Goal: Task Accomplishment & Management: Manage account settings

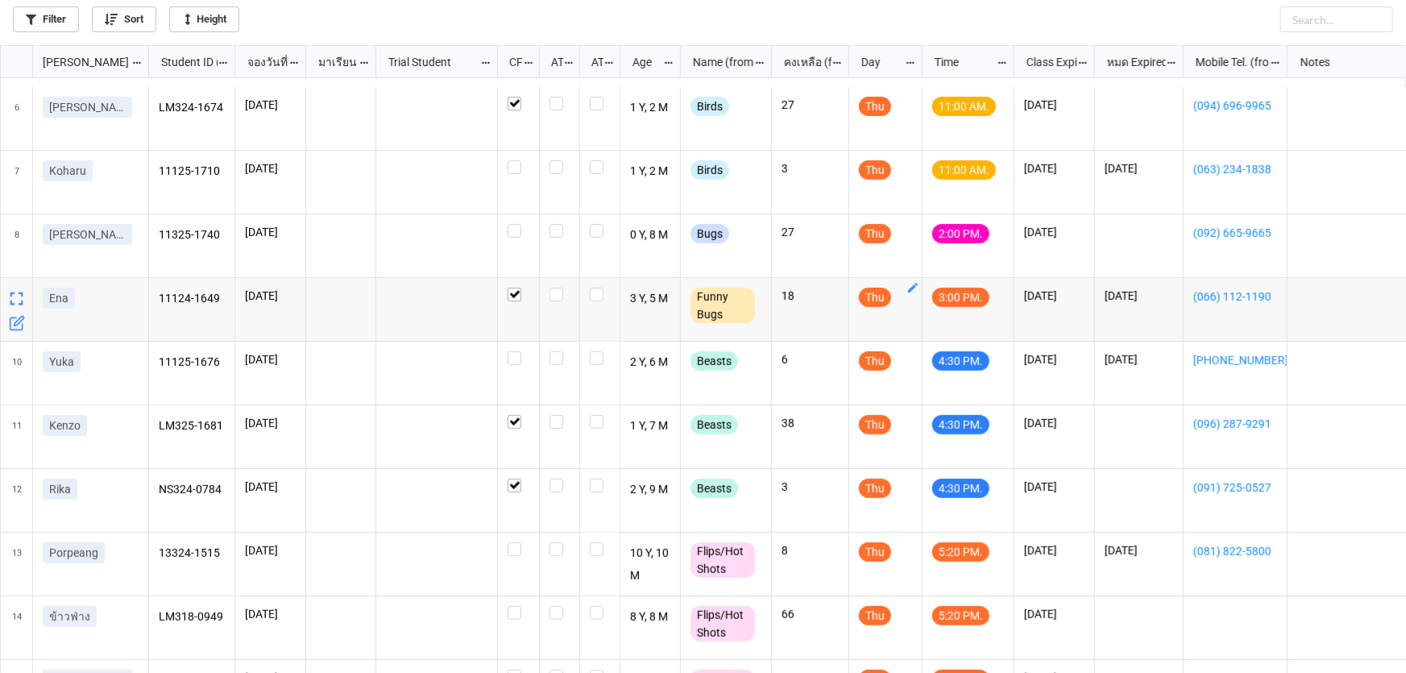
scroll to position [367, 0]
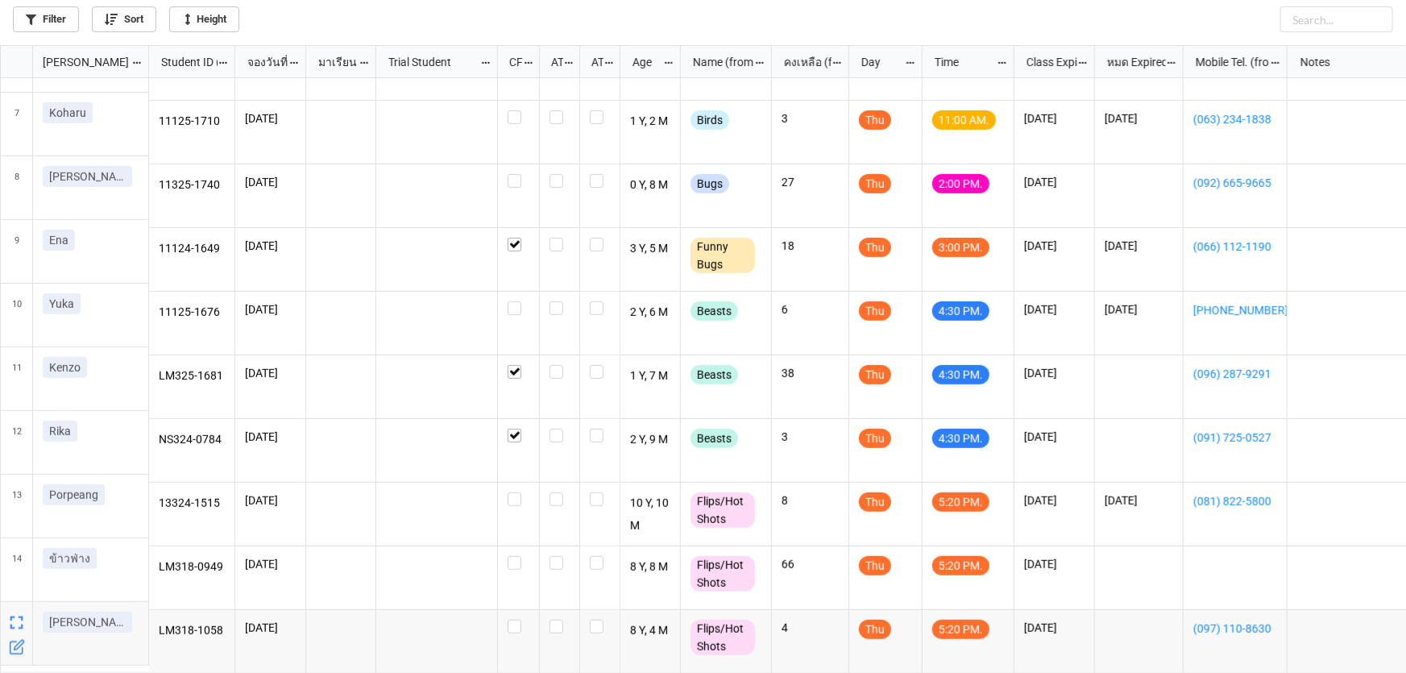
click at [13, 648] on icon "grid" at bounding box center [17, 647] width 16 height 16
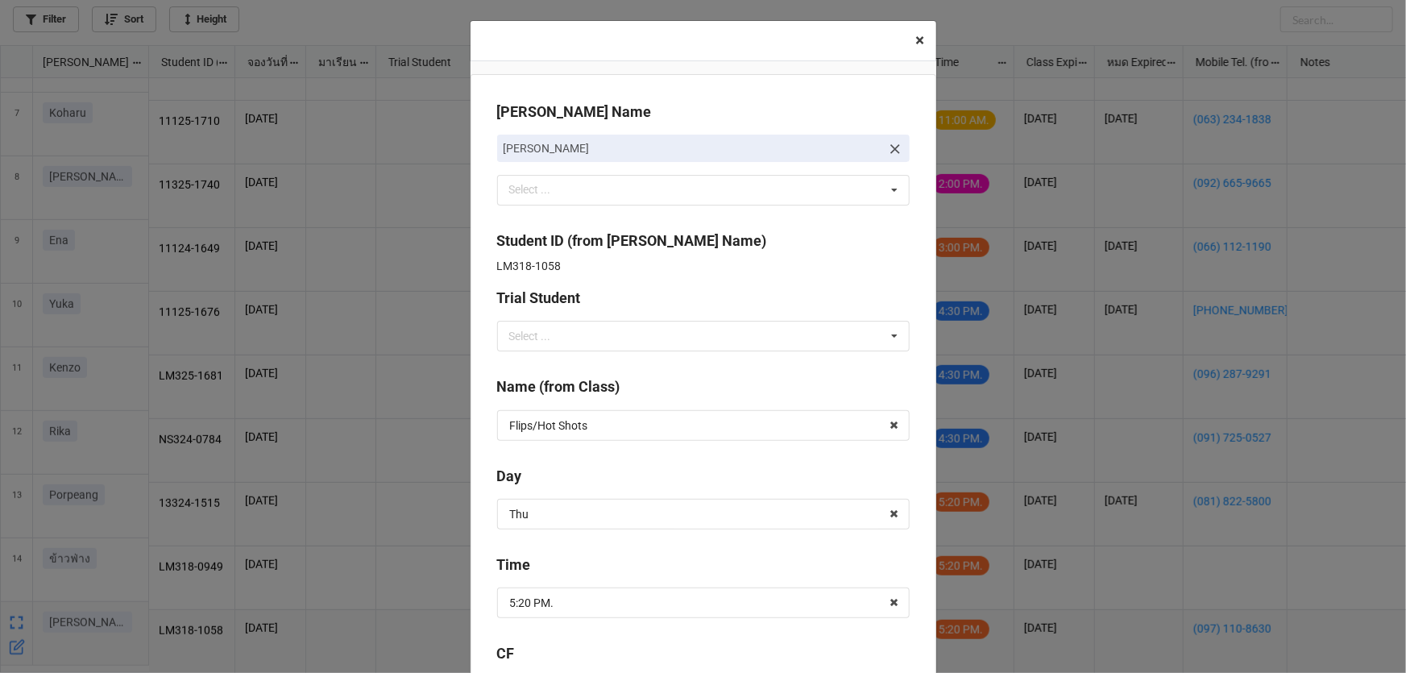
click at [916, 41] on span "×" at bounding box center [920, 40] width 9 height 19
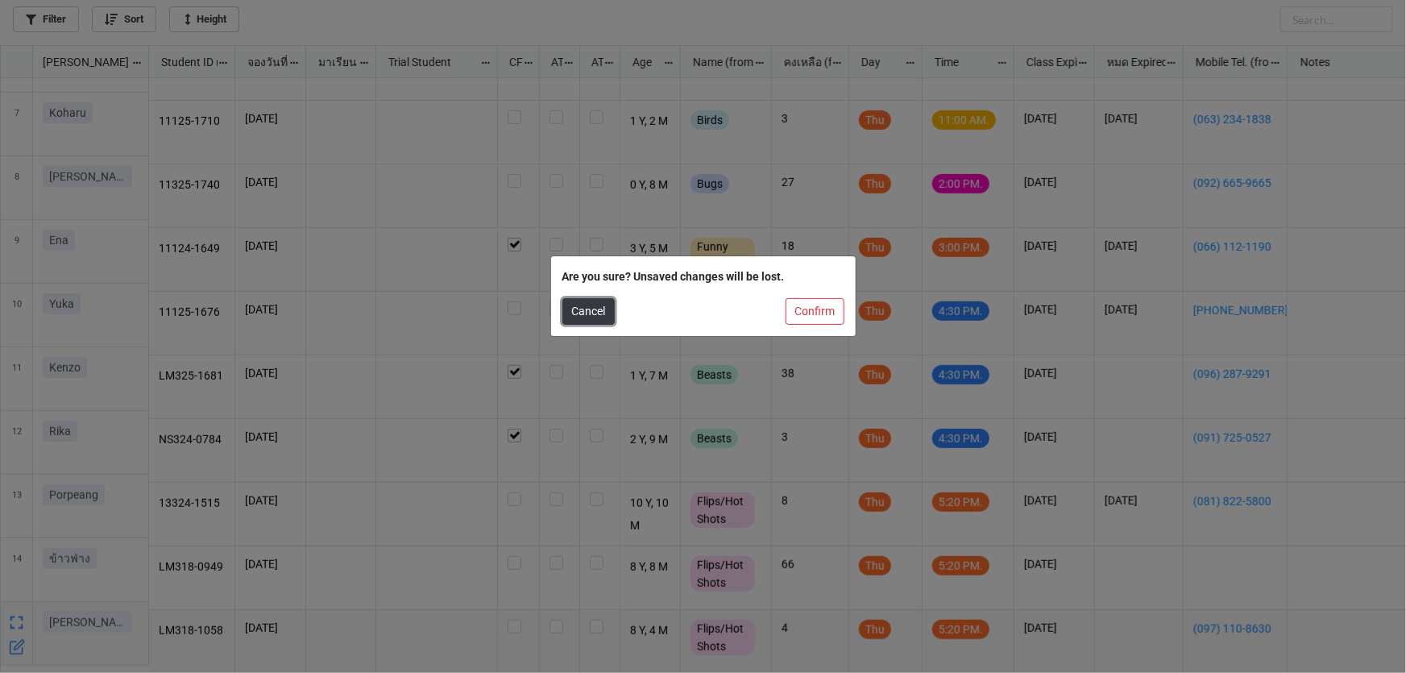
click at [587, 315] on button "Cancel" at bounding box center [588, 311] width 52 height 27
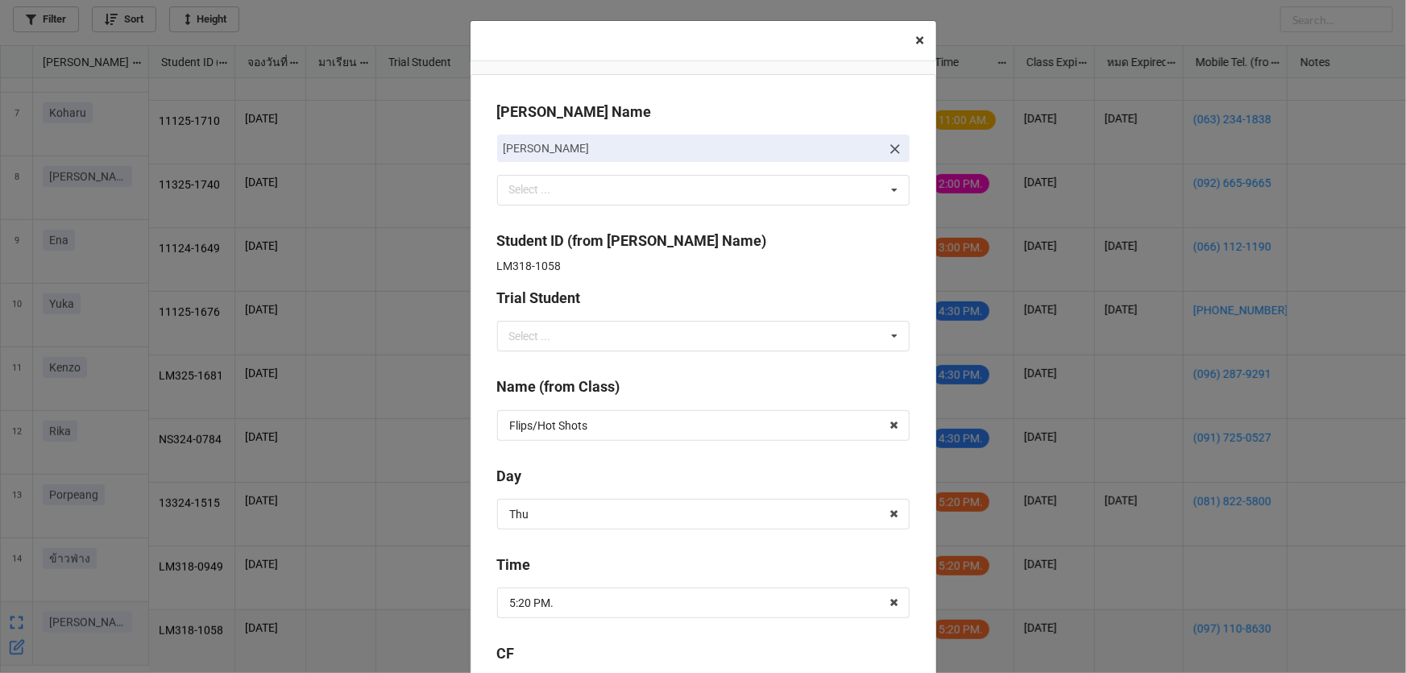
click at [916, 41] on span "×" at bounding box center [920, 40] width 9 height 19
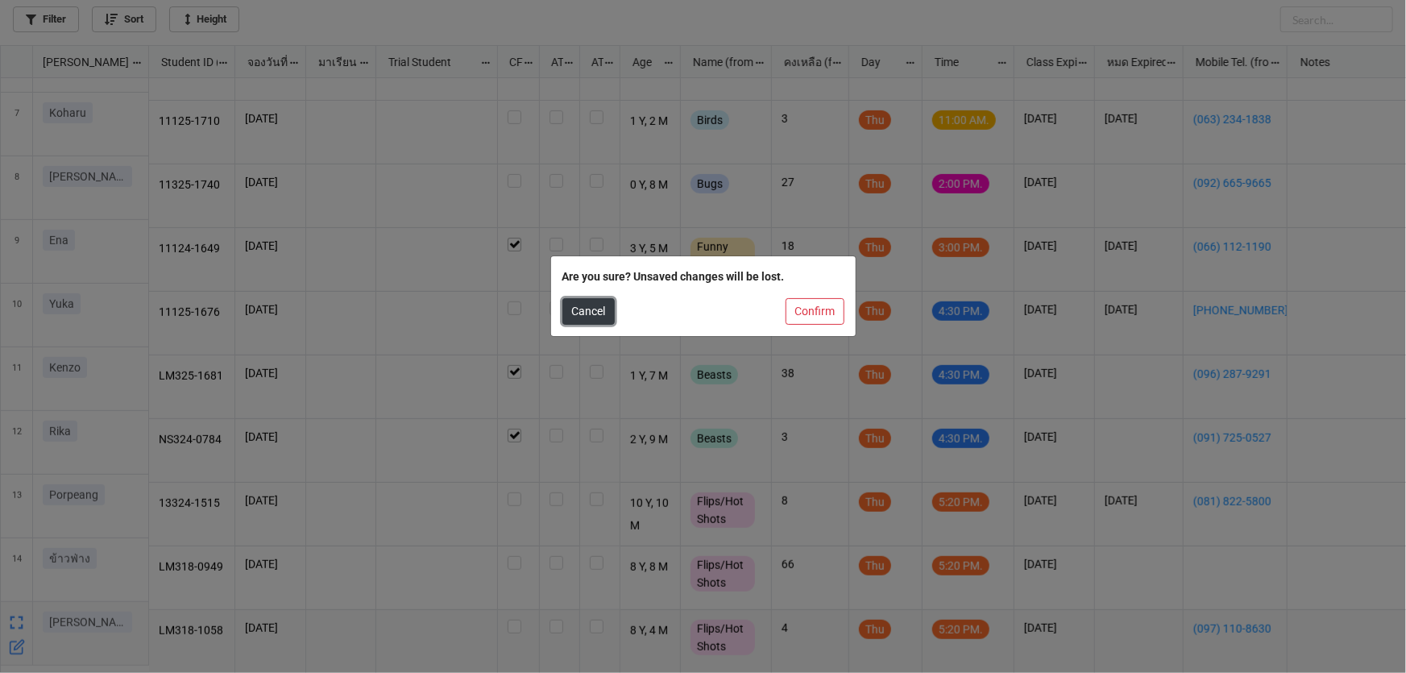
click at [581, 312] on button "Cancel" at bounding box center [588, 311] width 52 height 27
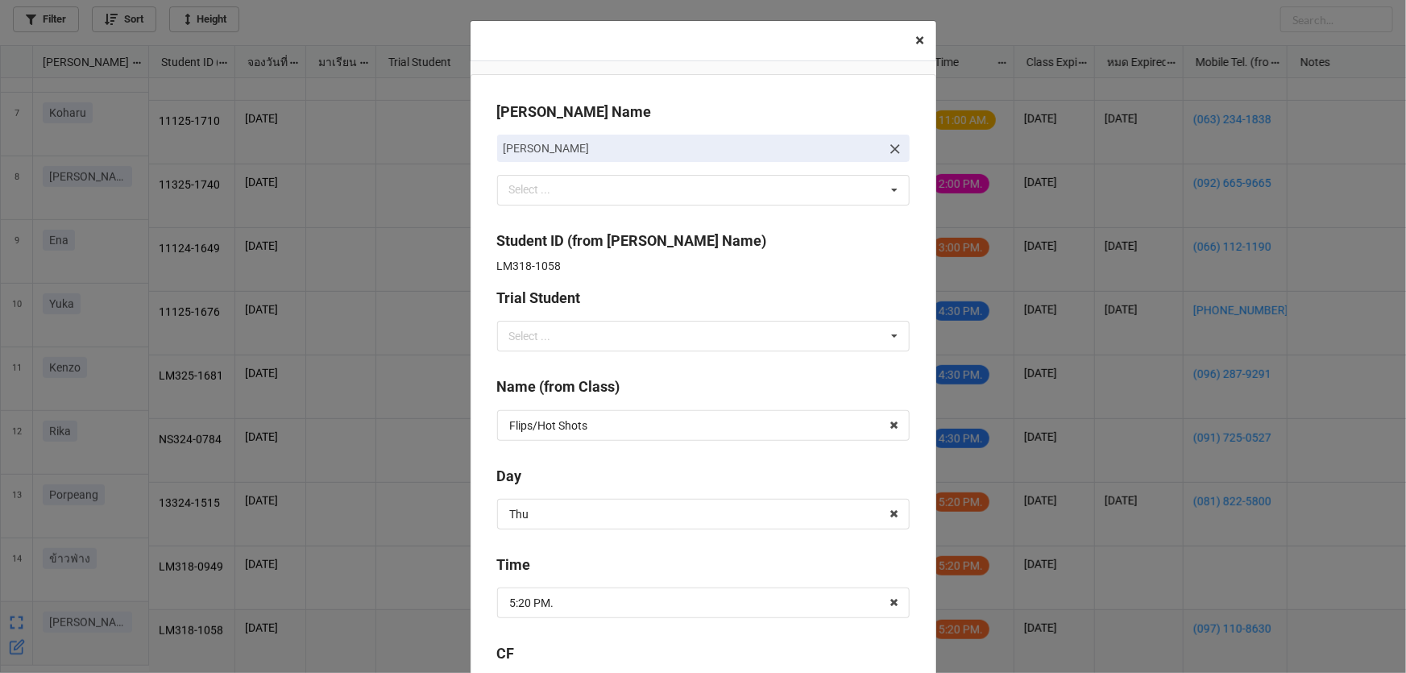
click at [916, 44] on span "×" at bounding box center [920, 40] width 9 height 19
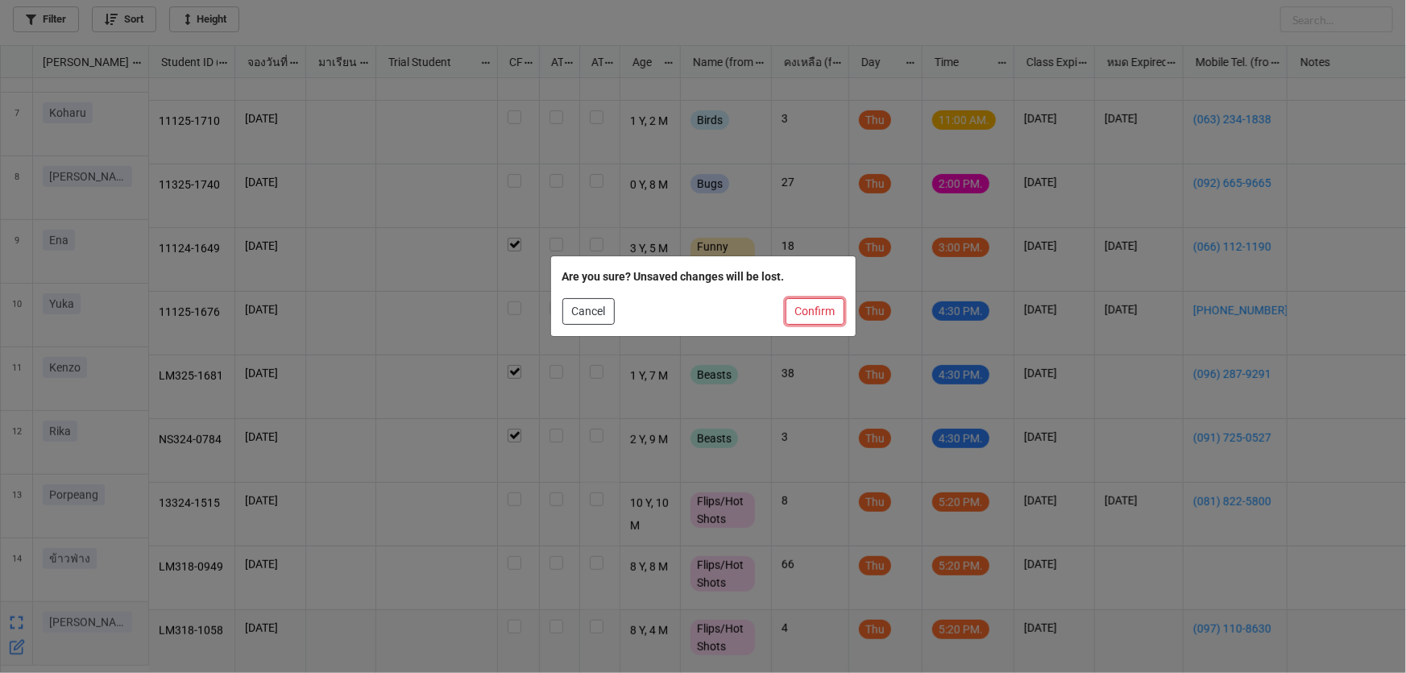
click at [805, 312] on button "Confirm" at bounding box center [815, 311] width 59 height 27
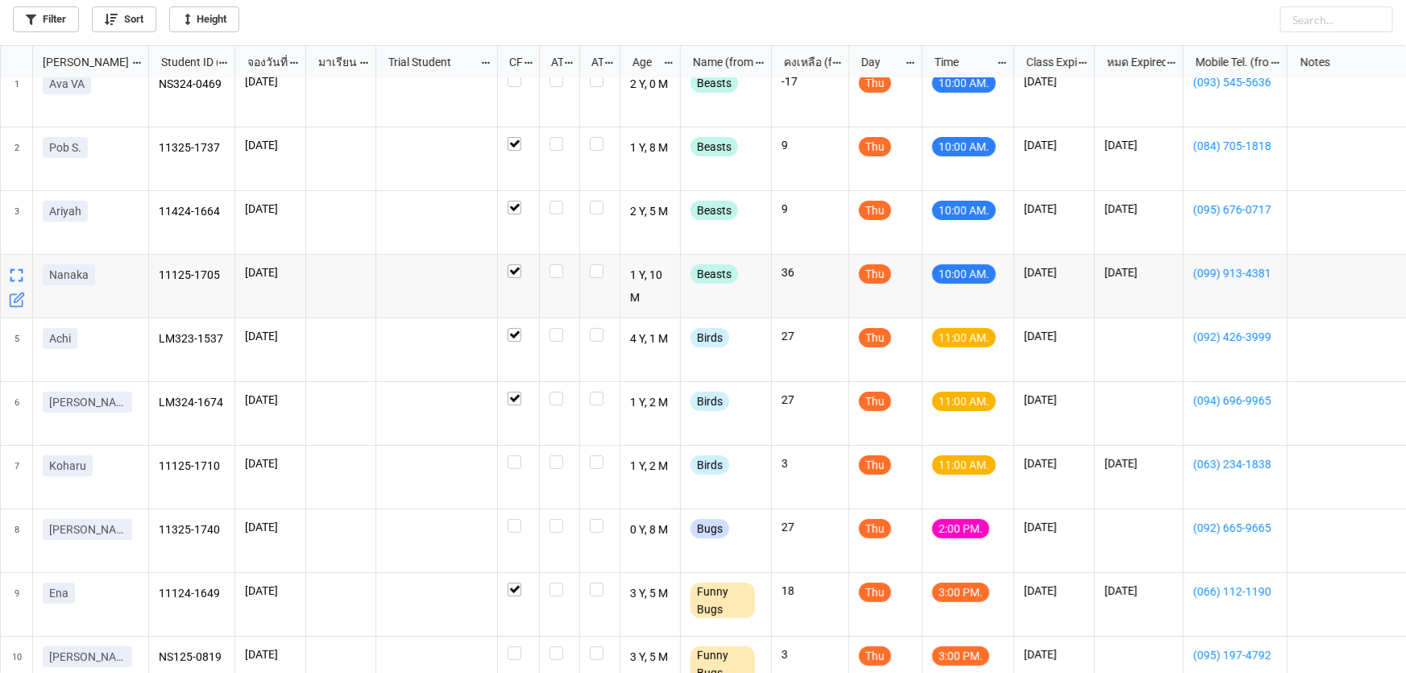
scroll to position [0, 0]
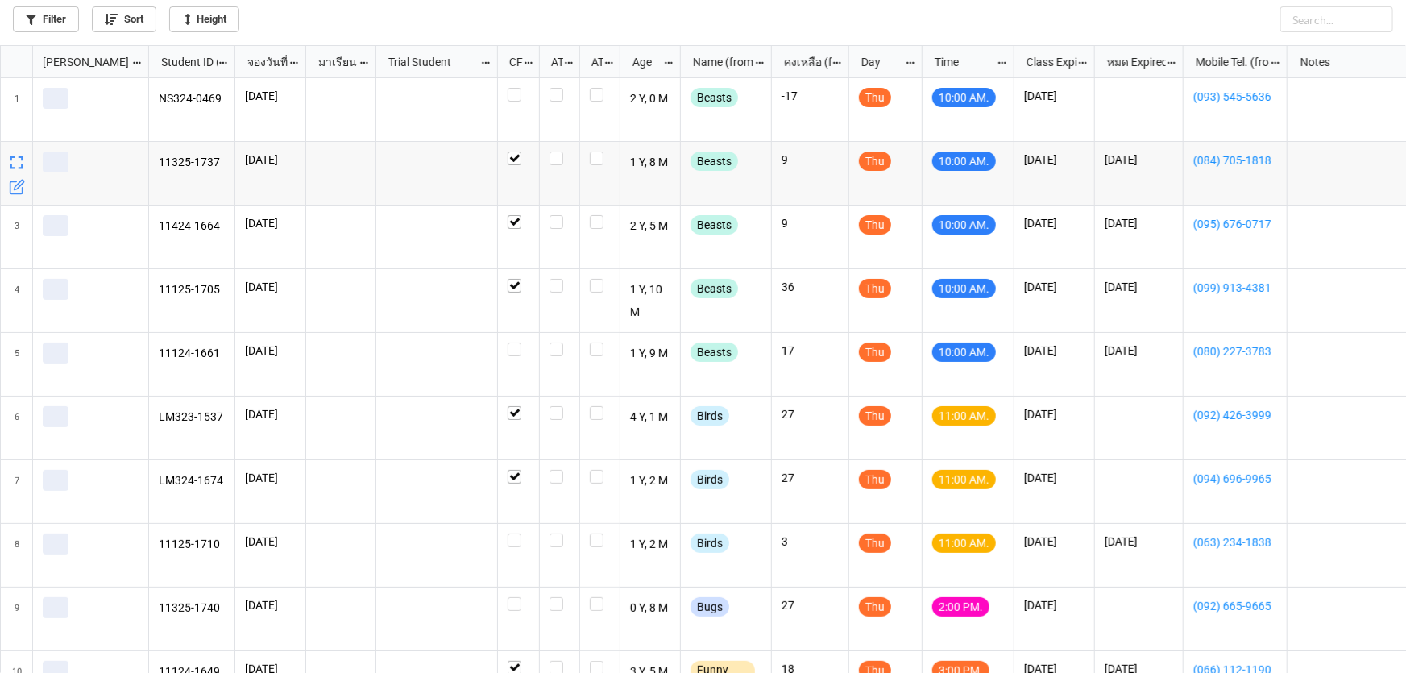
scroll to position [619, 1396]
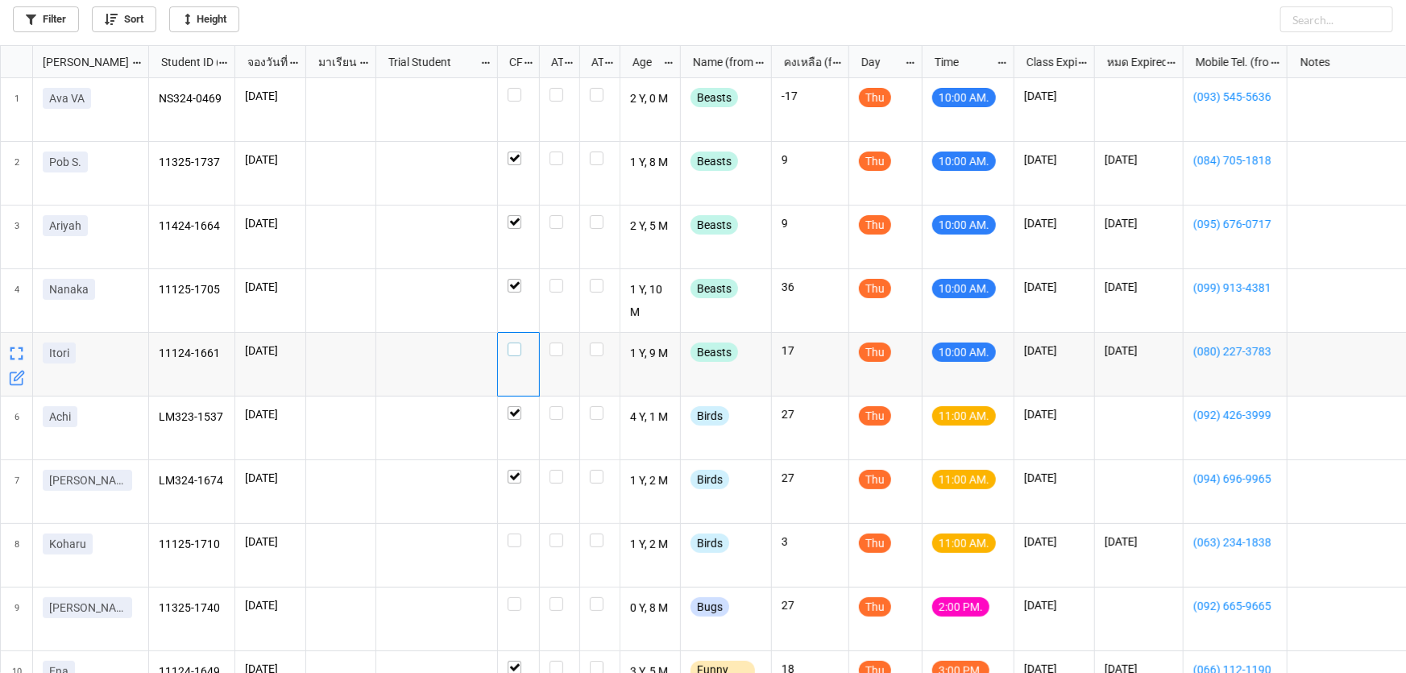
click at [512, 342] on label "grid" at bounding box center [519, 342] width 22 height 0
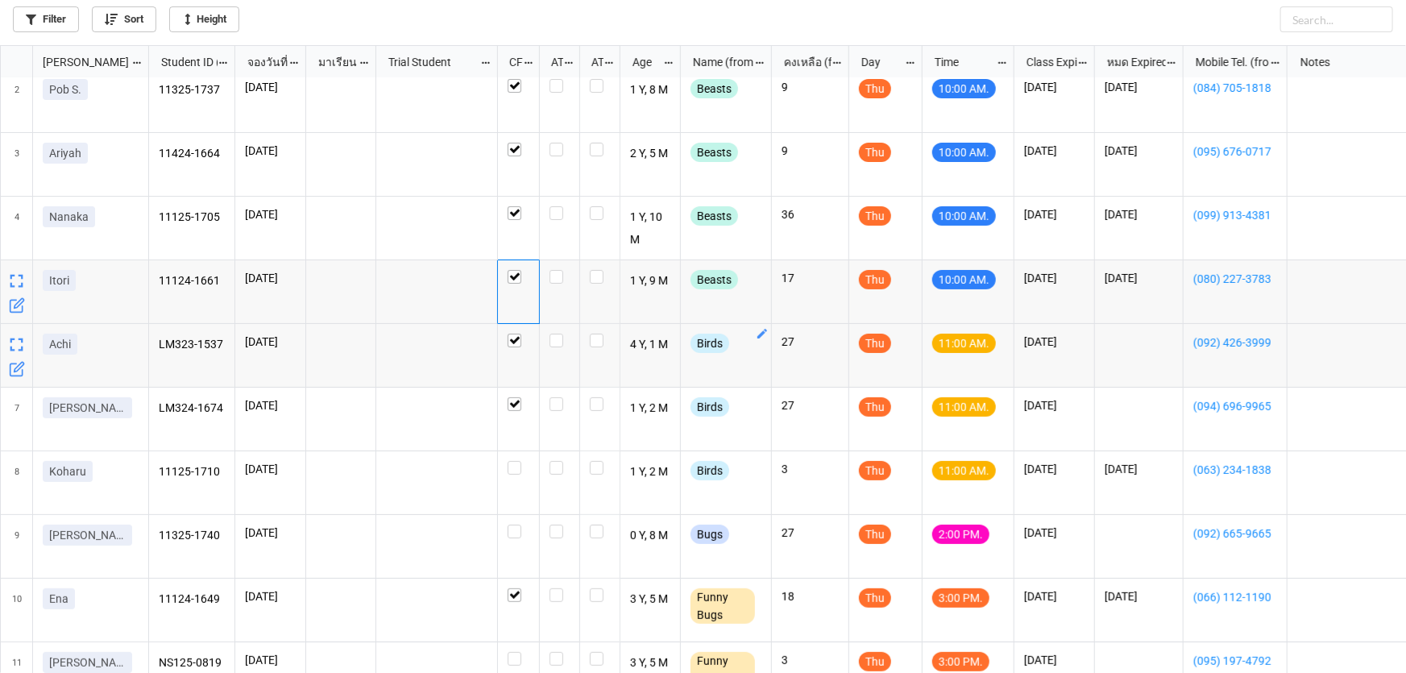
scroll to position [146, 0]
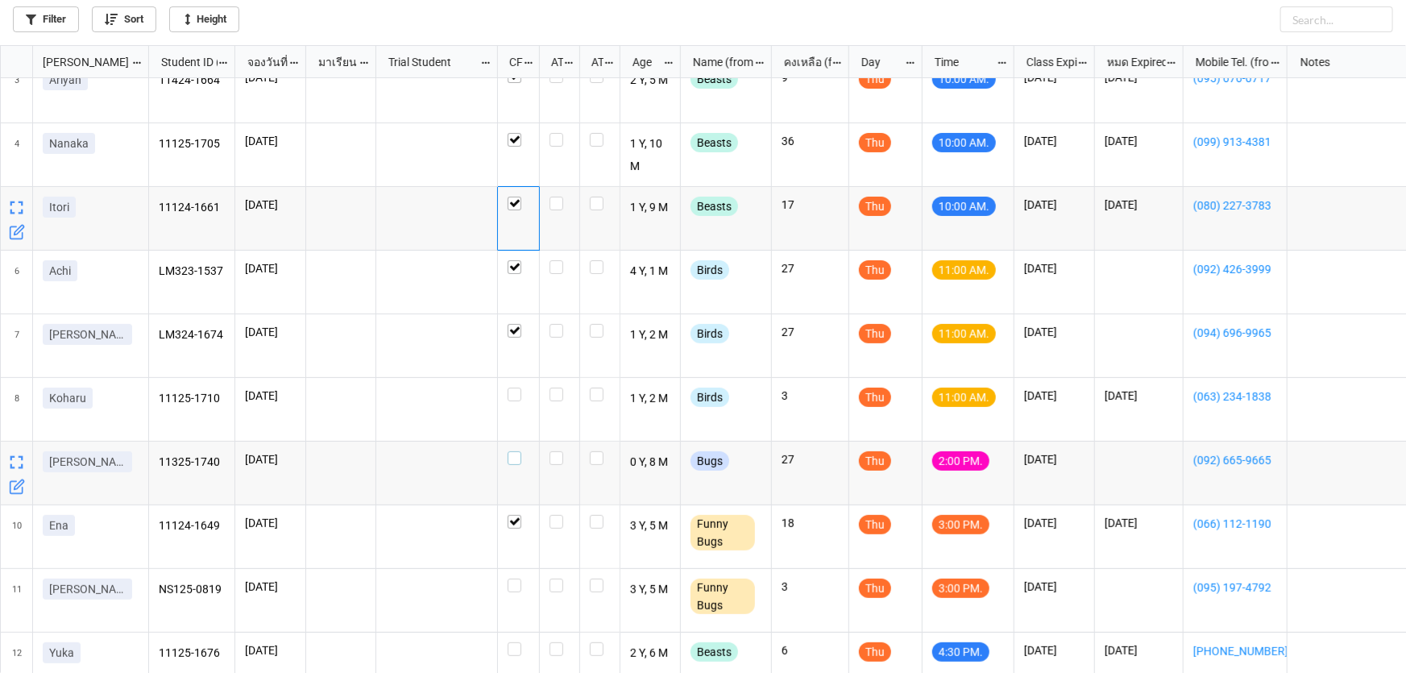
click at [516, 451] on label "grid" at bounding box center [519, 451] width 22 height 0
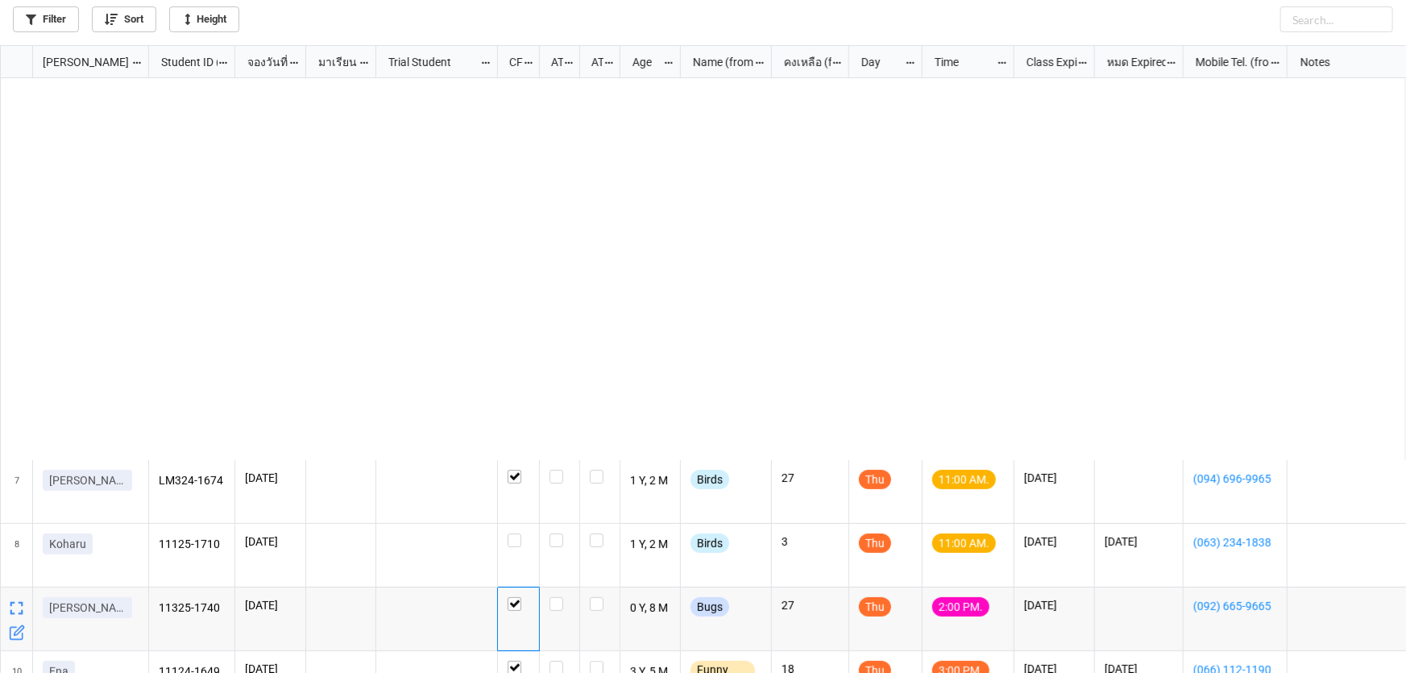
scroll to position [0, 0]
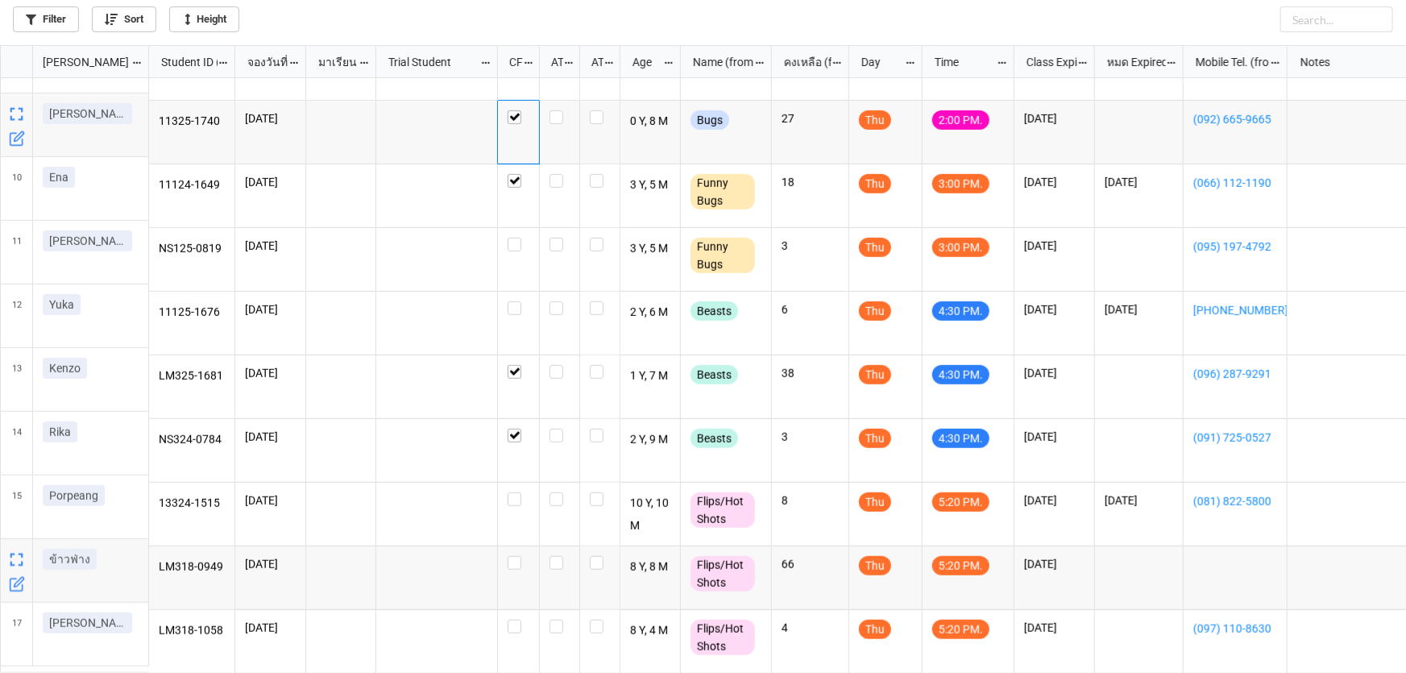
click at [15, 583] on icon "grid" at bounding box center [19, 583] width 10 height 10
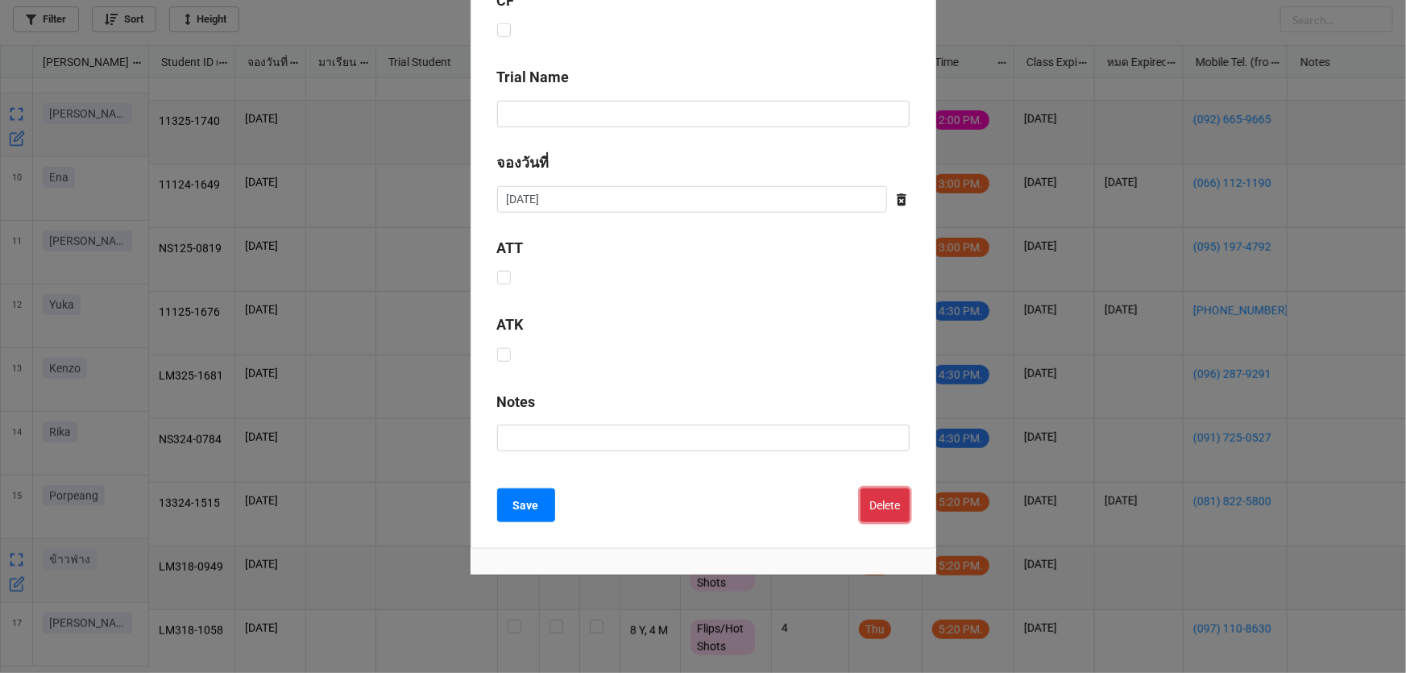
click at [878, 509] on button "Delete" at bounding box center [884, 505] width 49 height 34
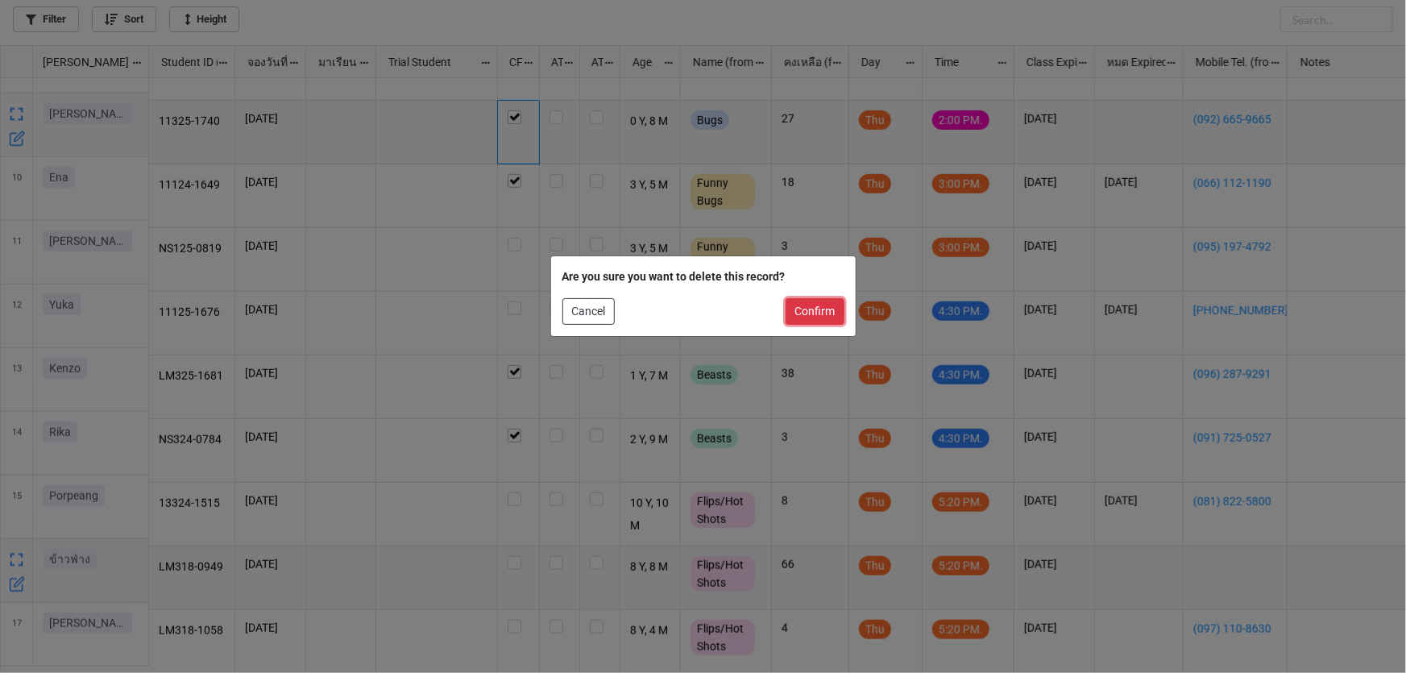
click at [821, 304] on button "Confirm" at bounding box center [815, 311] width 59 height 27
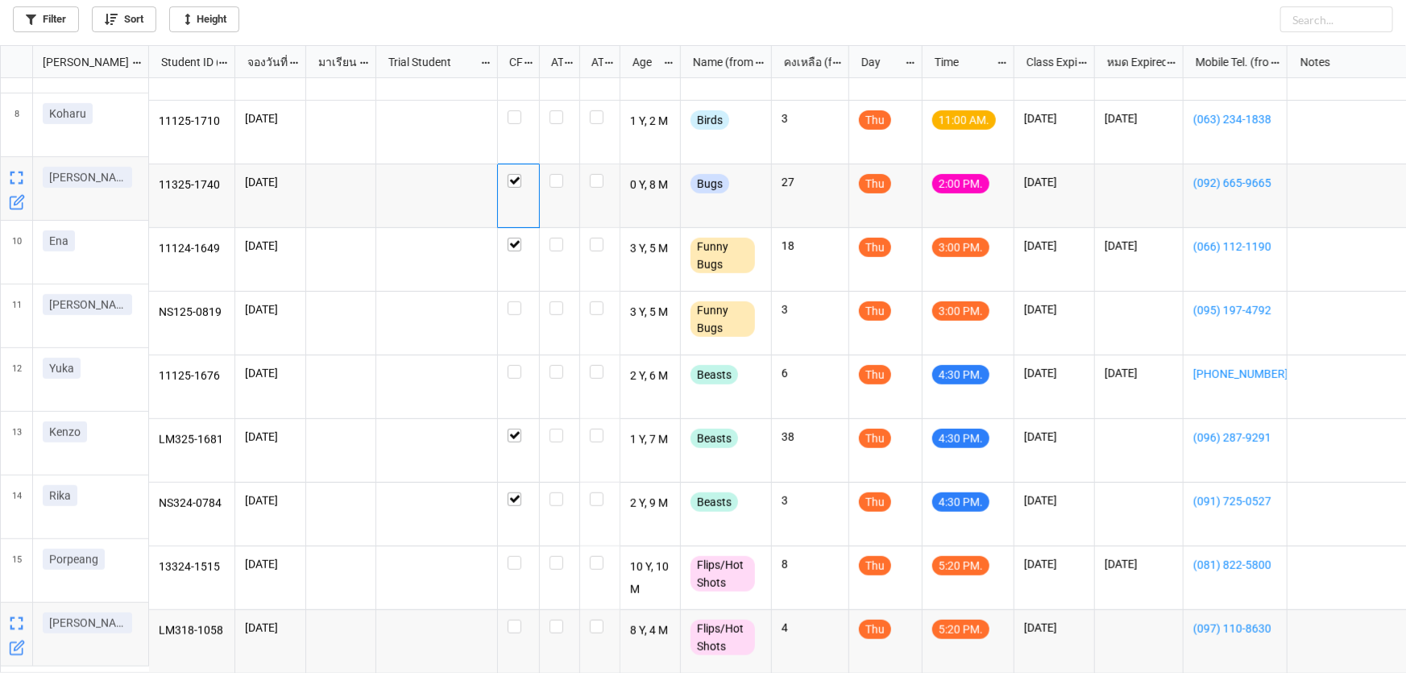
click at [14, 645] on icon "grid" at bounding box center [17, 648] width 16 height 16
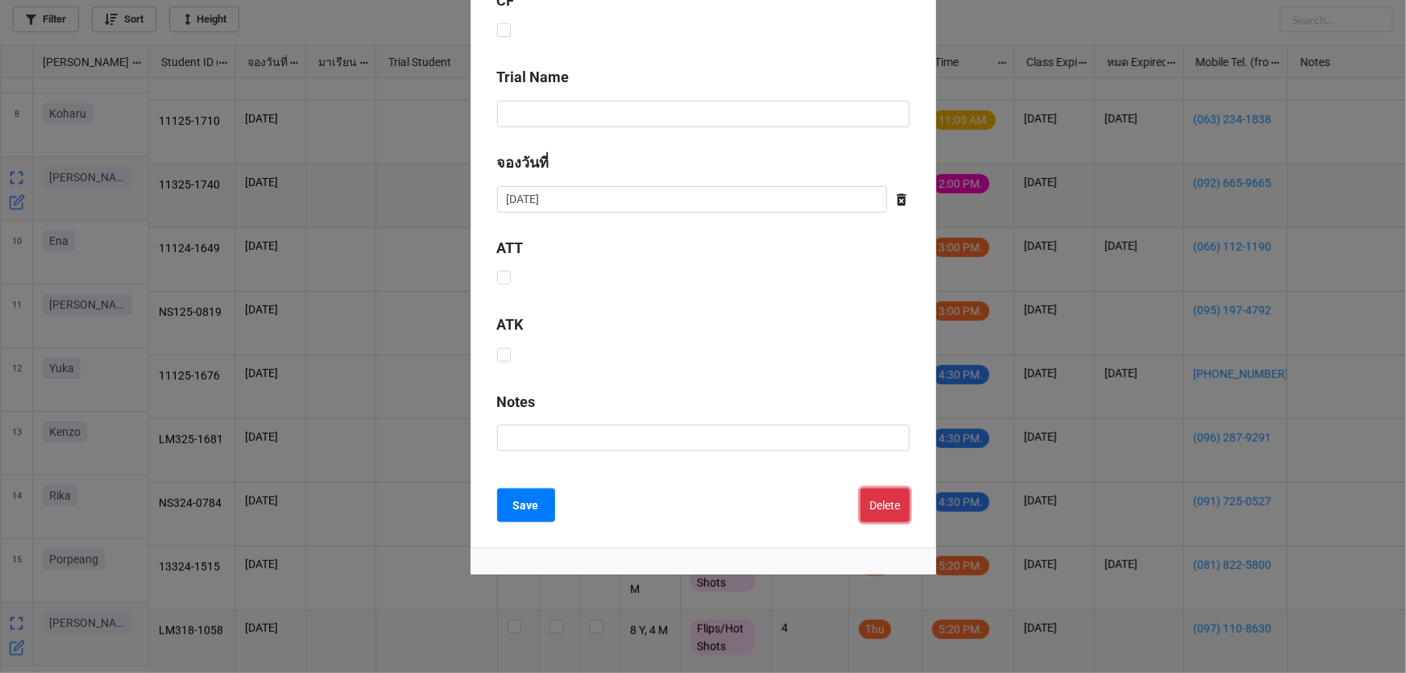
click at [903, 491] on button "Delete" at bounding box center [884, 505] width 49 height 34
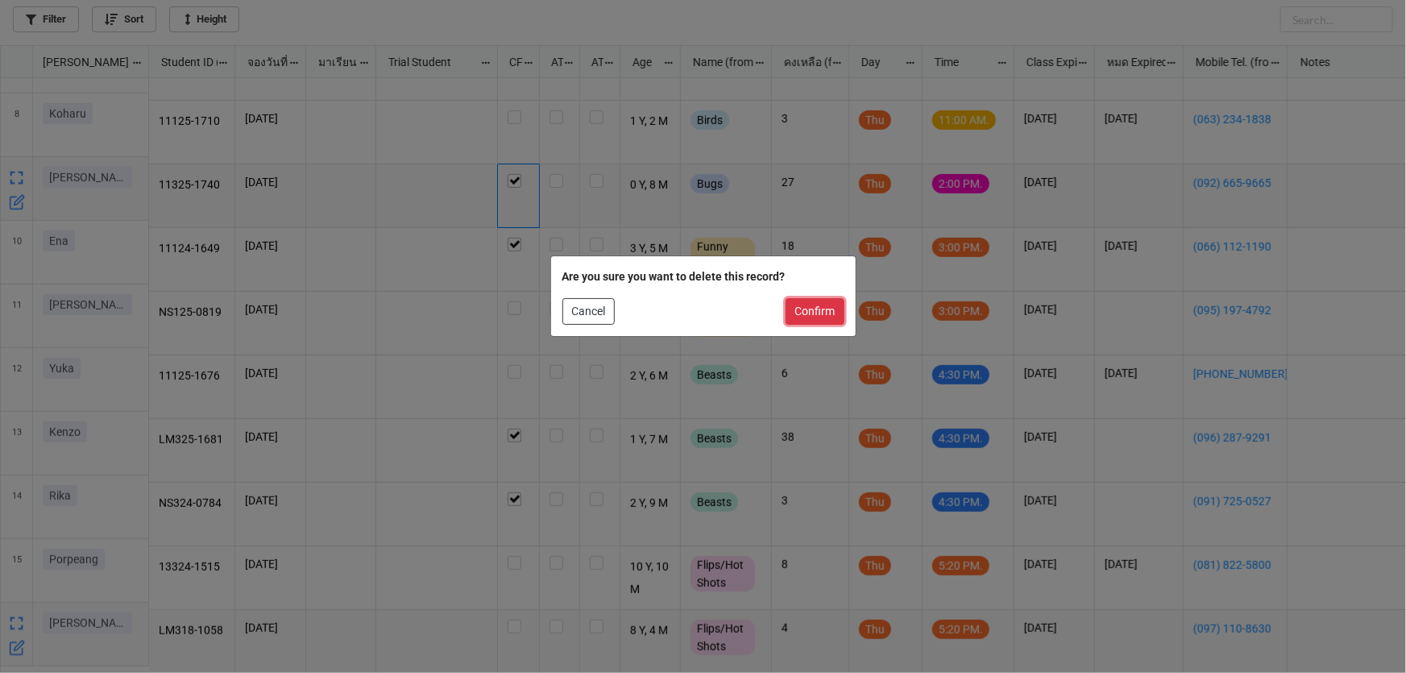
click at [823, 312] on button "Confirm" at bounding box center [815, 311] width 59 height 27
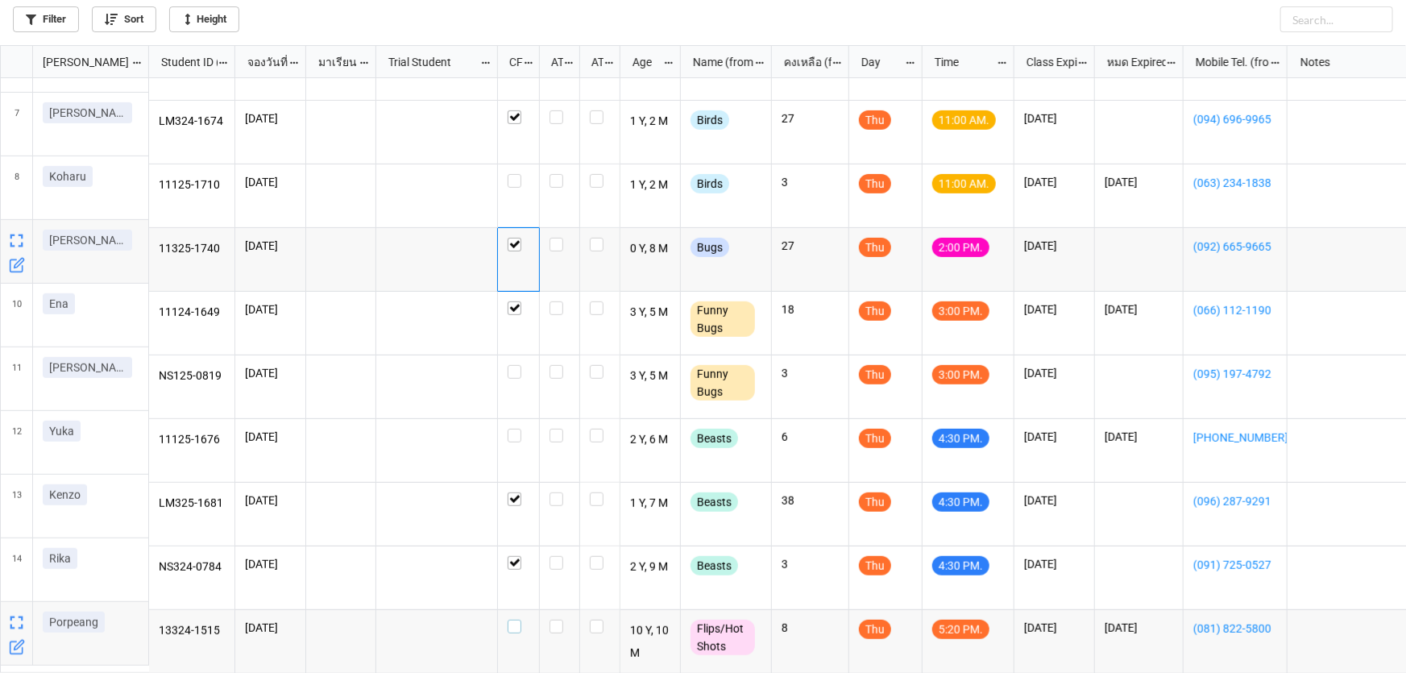
drag, startPoint x: 508, startPoint y: 620, endPoint x: 675, endPoint y: 516, distance: 196.5
click at [509, 620] on label "grid" at bounding box center [519, 620] width 22 height 0
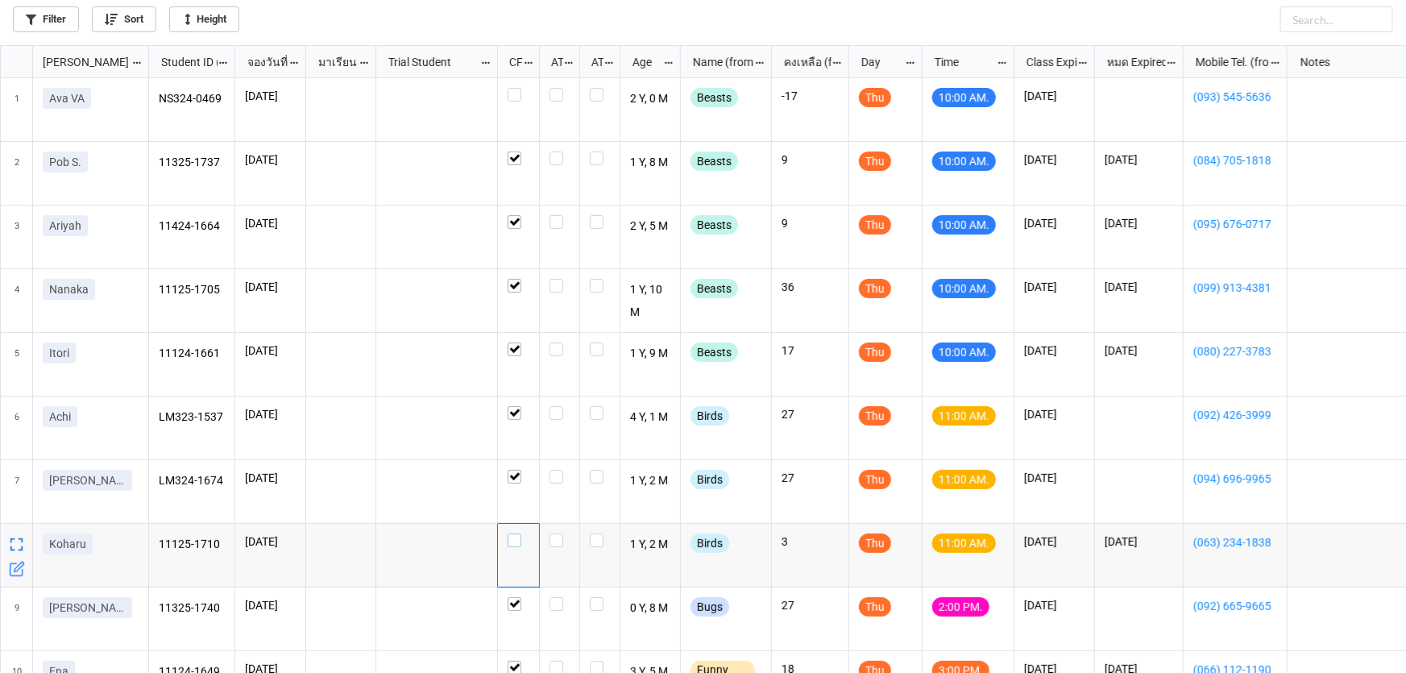
click at [517, 533] on label "grid" at bounding box center [519, 533] width 22 height 0
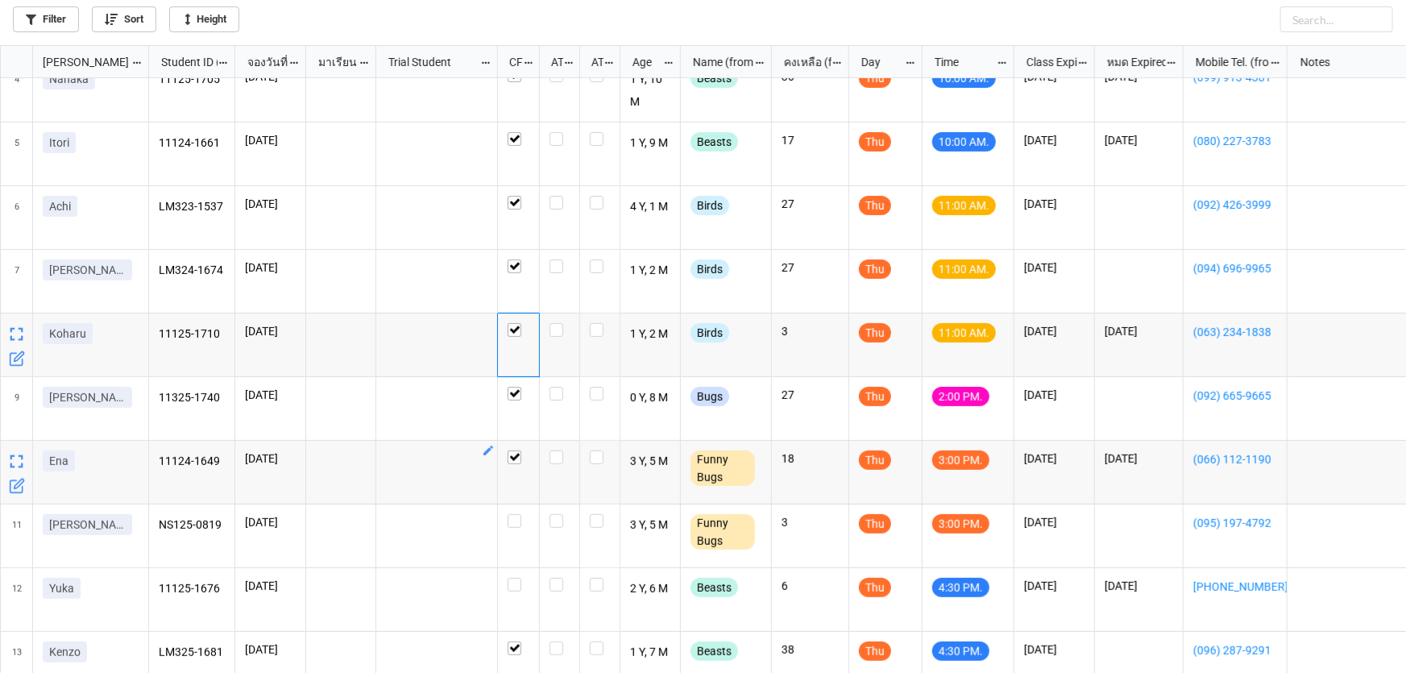
scroll to position [367, 0]
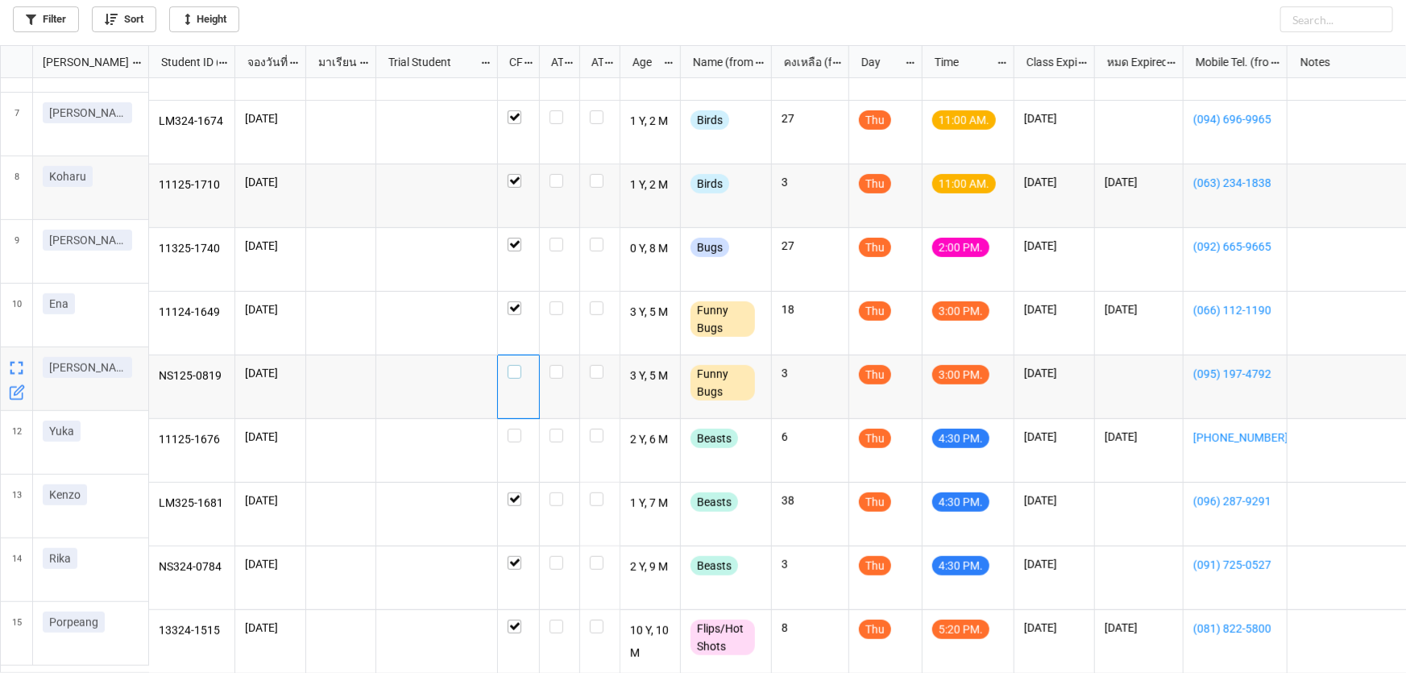
click at [510, 365] on label "grid" at bounding box center [519, 365] width 22 height 0
click at [516, 429] on label "grid" at bounding box center [519, 429] width 22 height 0
checkbox input "true"
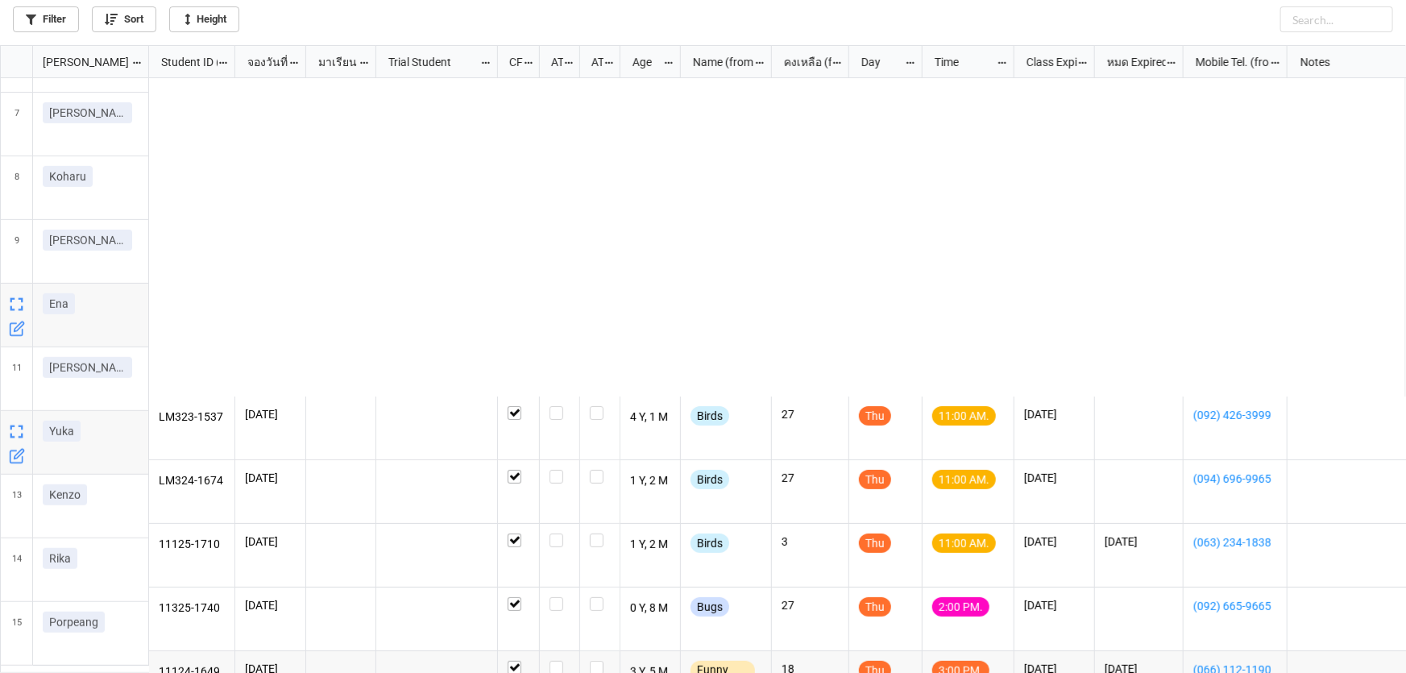
scroll to position [0, 0]
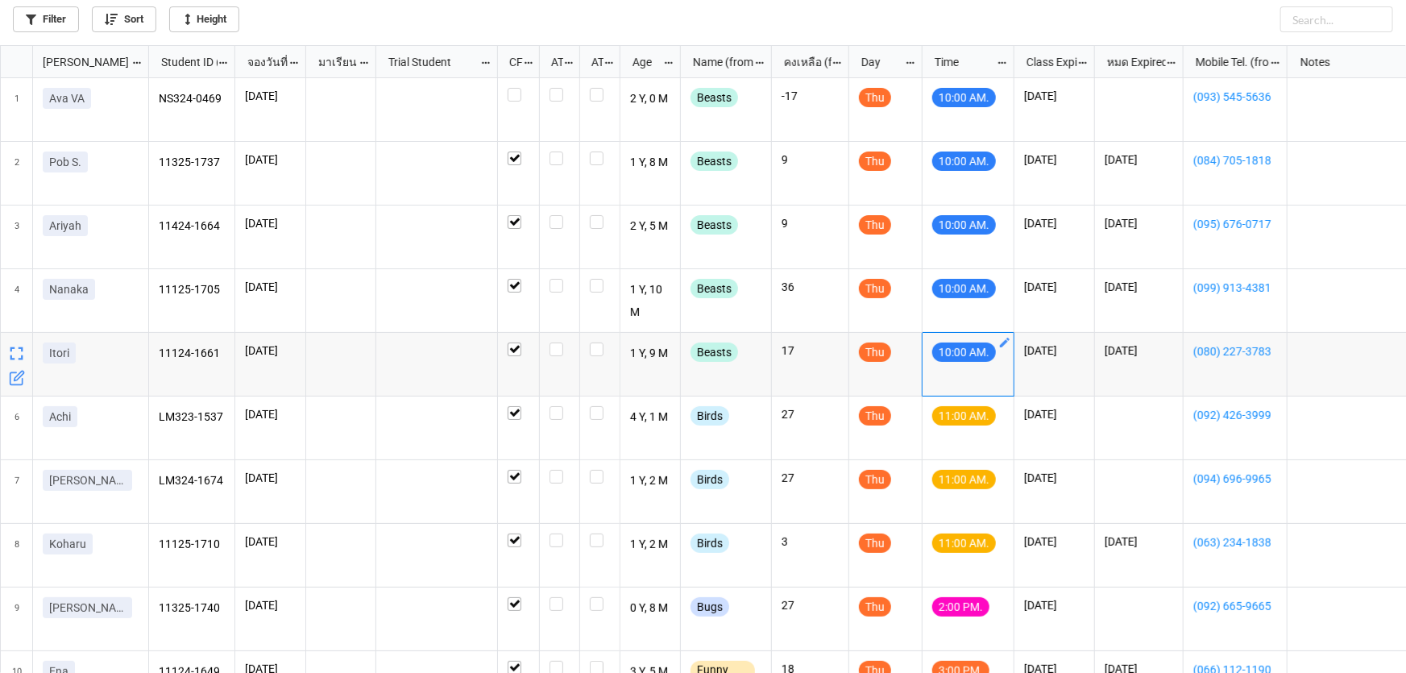
click at [1005, 342] on icon "grid" at bounding box center [1005, 343] width 10 height 10
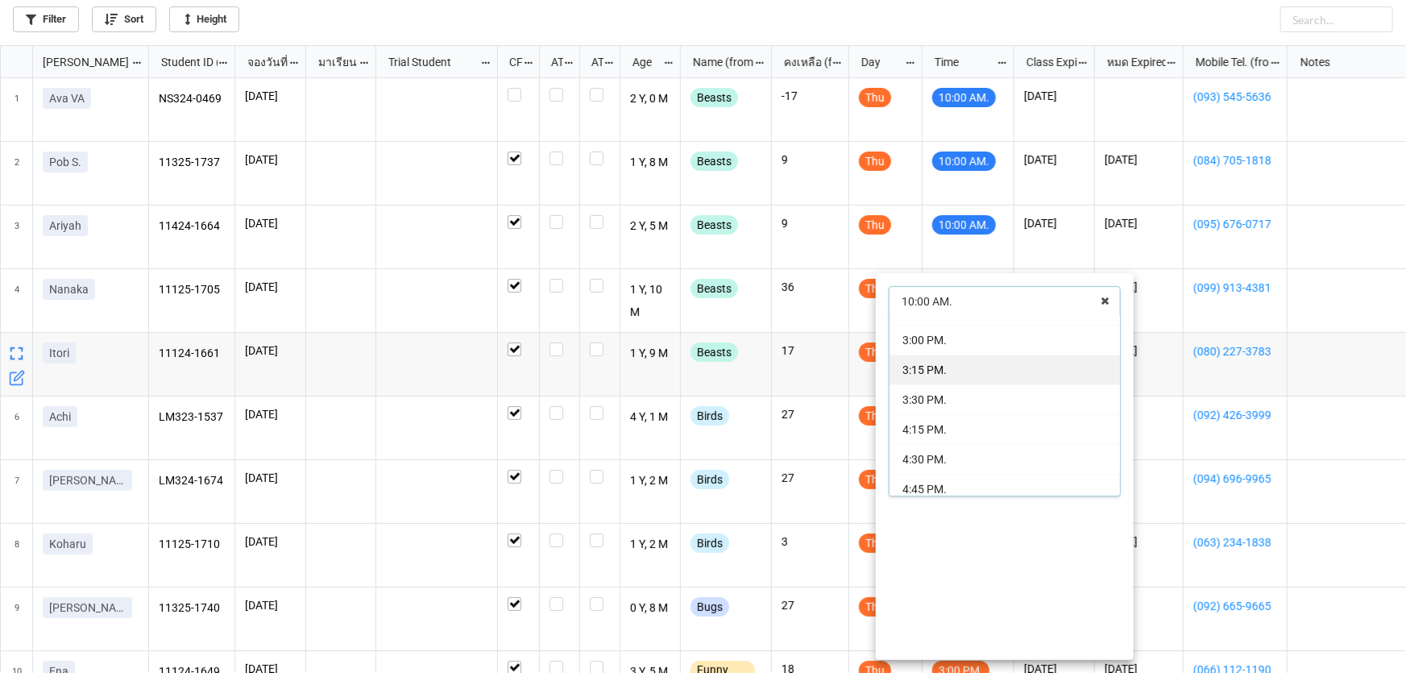
scroll to position [292, 0]
click at [1005, 421] on div "4:30 PM." at bounding box center [1004, 426] width 230 height 30
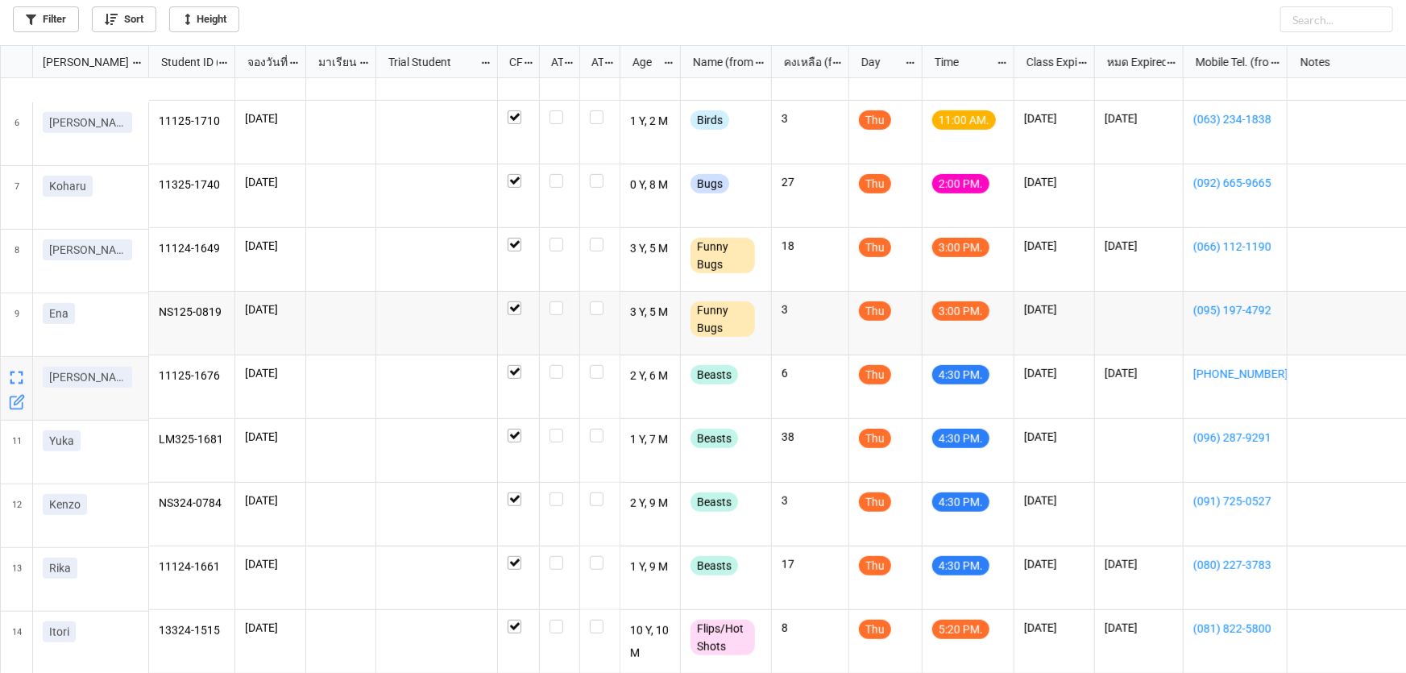
scroll to position [359, 0]
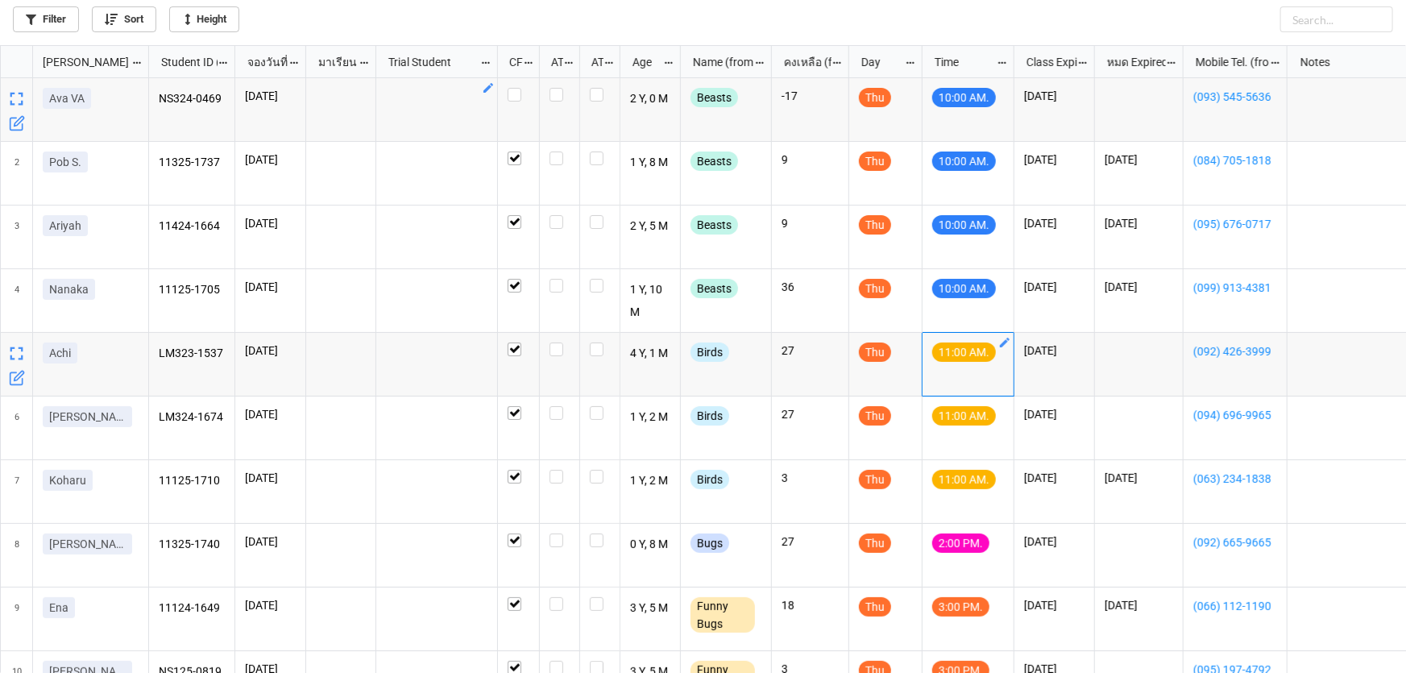
click at [570, 14] on div "Filter Sort Height" at bounding box center [703, 16] width 1380 height 32
click at [370, 495] on div "grid" at bounding box center [341, 492] width 70 height 64
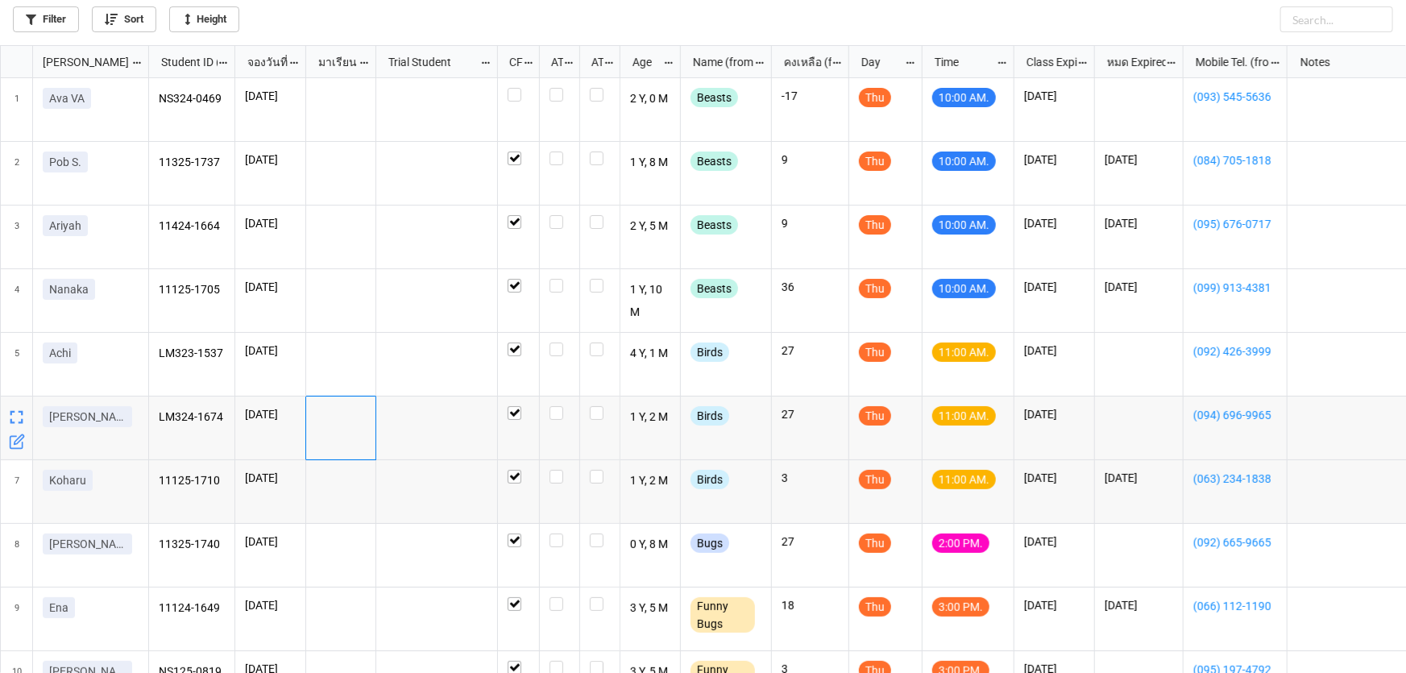
click at [363, 442] on div "grid" at bounding box center [341, 428] width 70 height 64
click at [350, 375] on div "grid" at bounding box center [341, 365] width 70 height 64
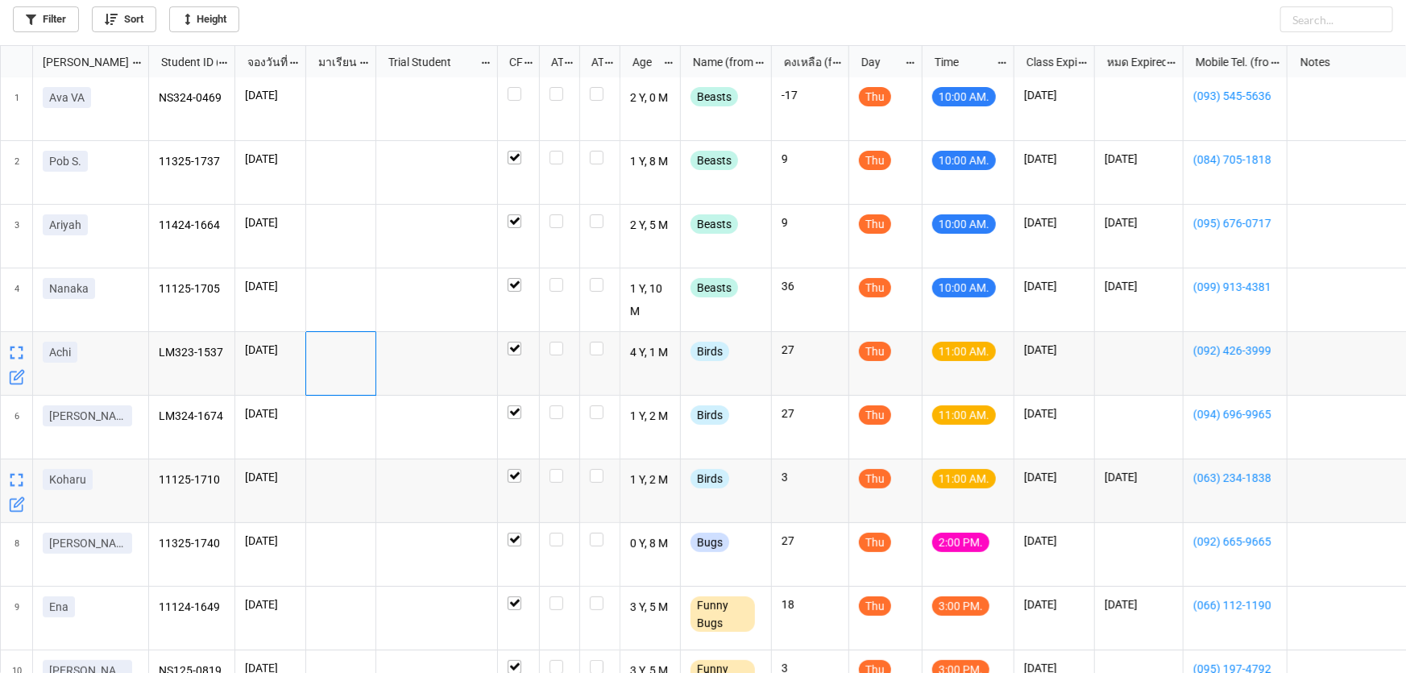
scroll to position [0, 0]
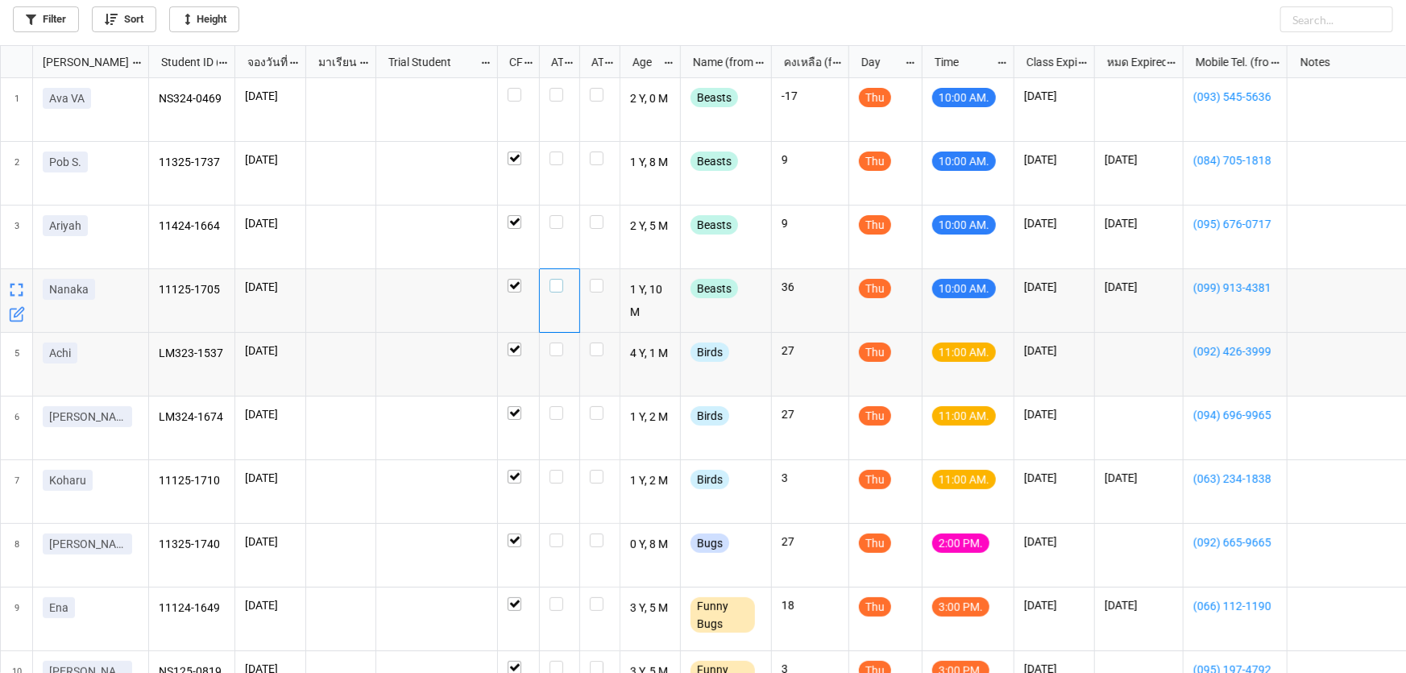
click at [557, 279] on label "grid" at bounding box center [559, 279] width 20 height 0
click at [623, 19] on div "Filter Sort Height" at bounding box center [703, 16] width 1380 height 32
click at [354, 129] on div "grid" at bounding box center [341, 110] width 70 height 64
click at [978, 14] on div "Filter Sort Height" at bounding box center [703, 16] width 1380 height 32
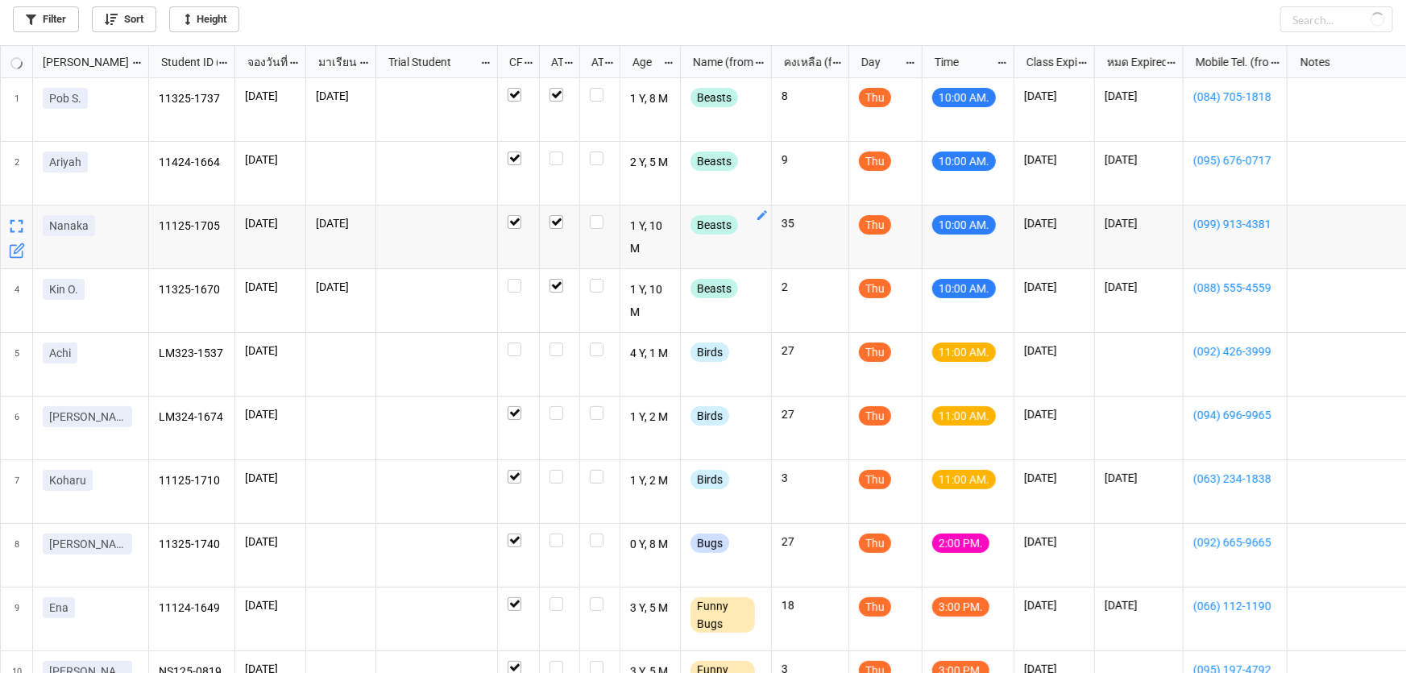
checkbox input "false"
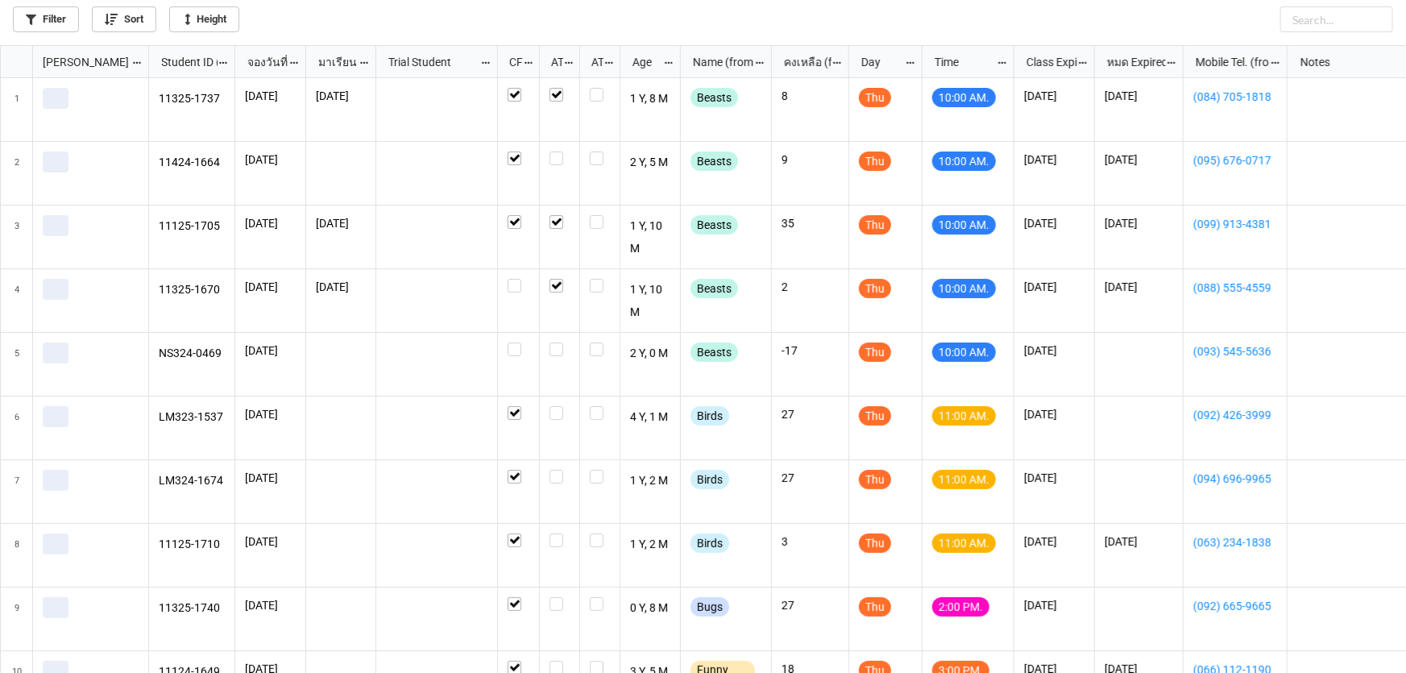
scroll to position [619, 1396]
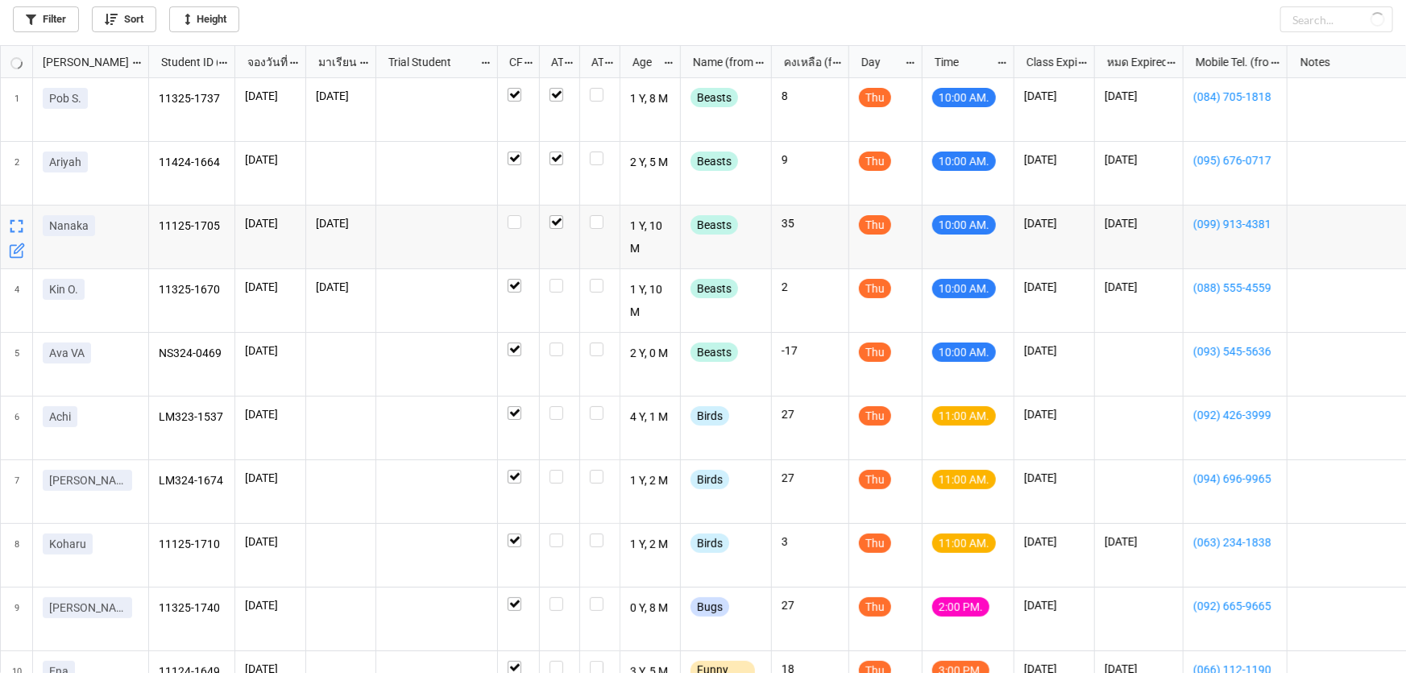
checkbox input "true"
checkbox input "false"
checkbox input "true"
checkbox input "false"
checkbox input "true"
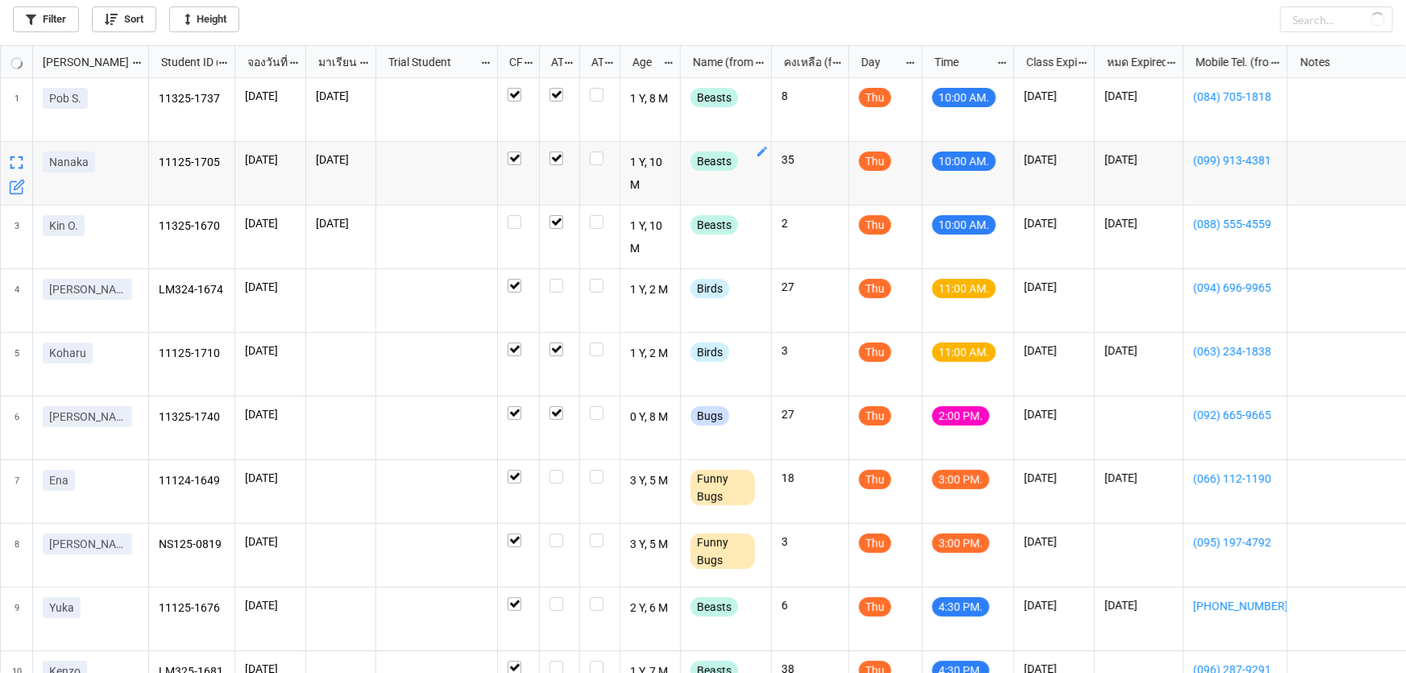
checkbox input "true"
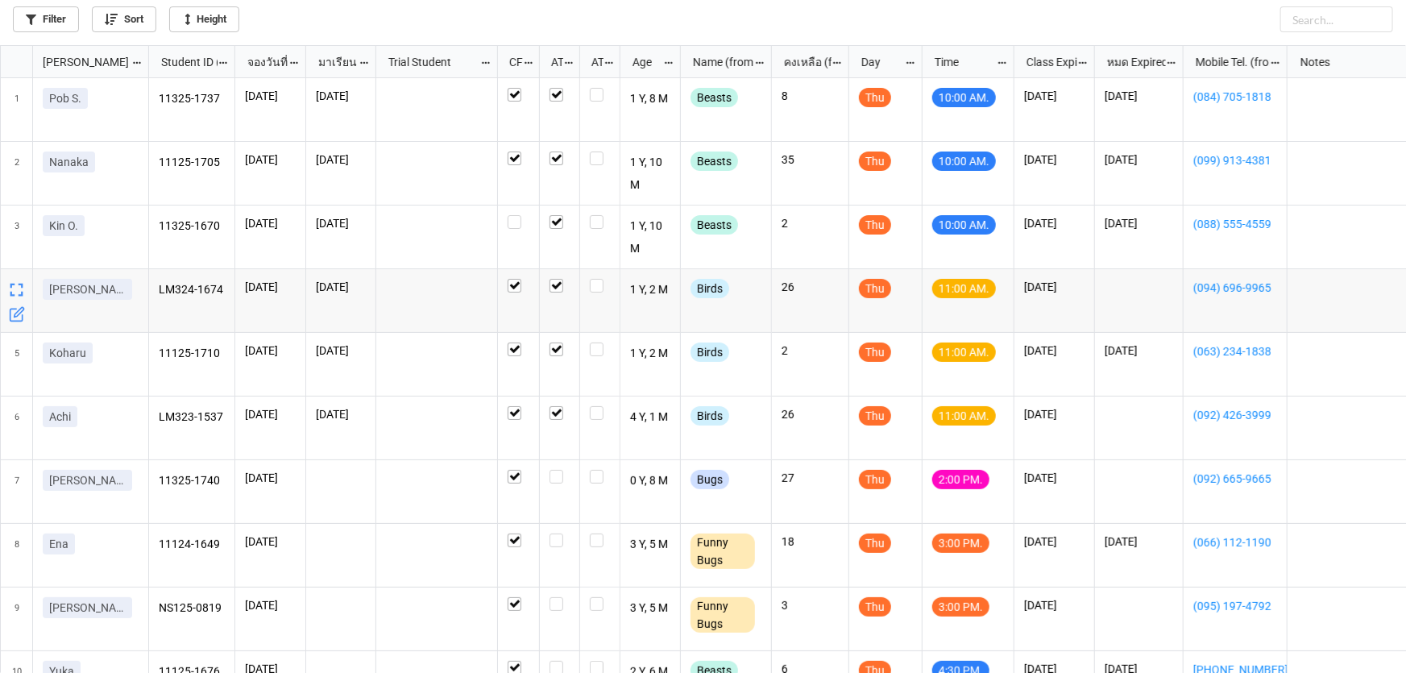
scroll to position [68, 0]
